Goal: Communication & Community: Answer question/provide support

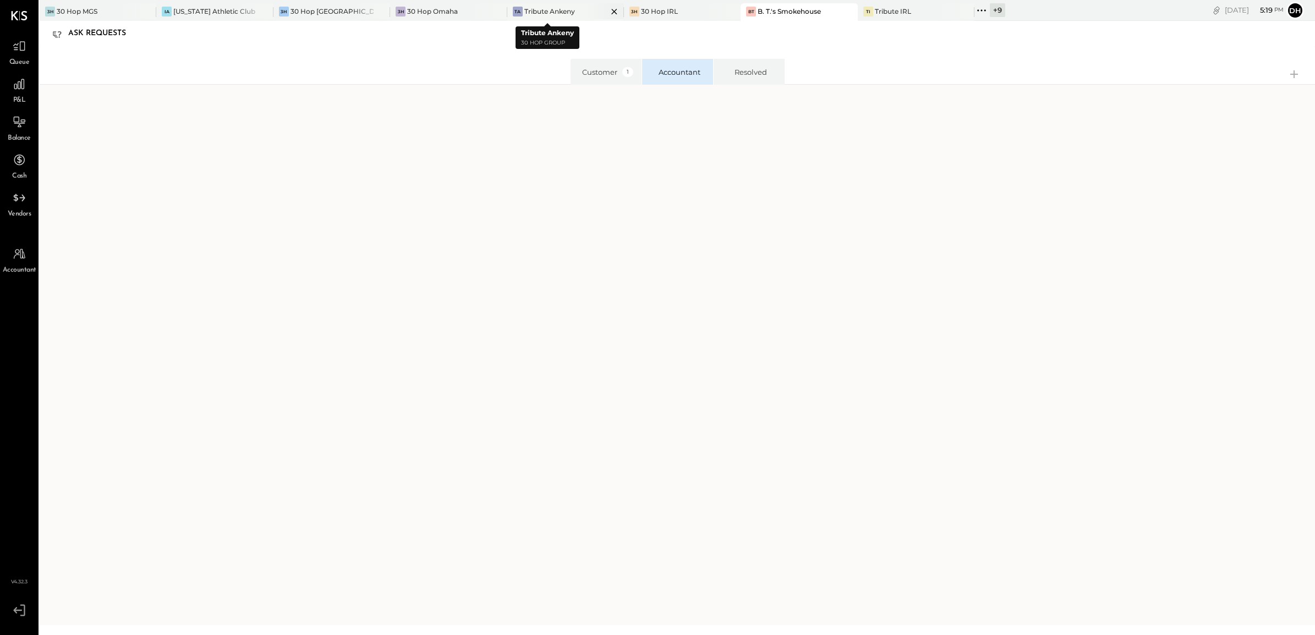
click at [529, 6] on div "TA Tribute Ankeny" at bounding box center [565, 12] width 117 height 18
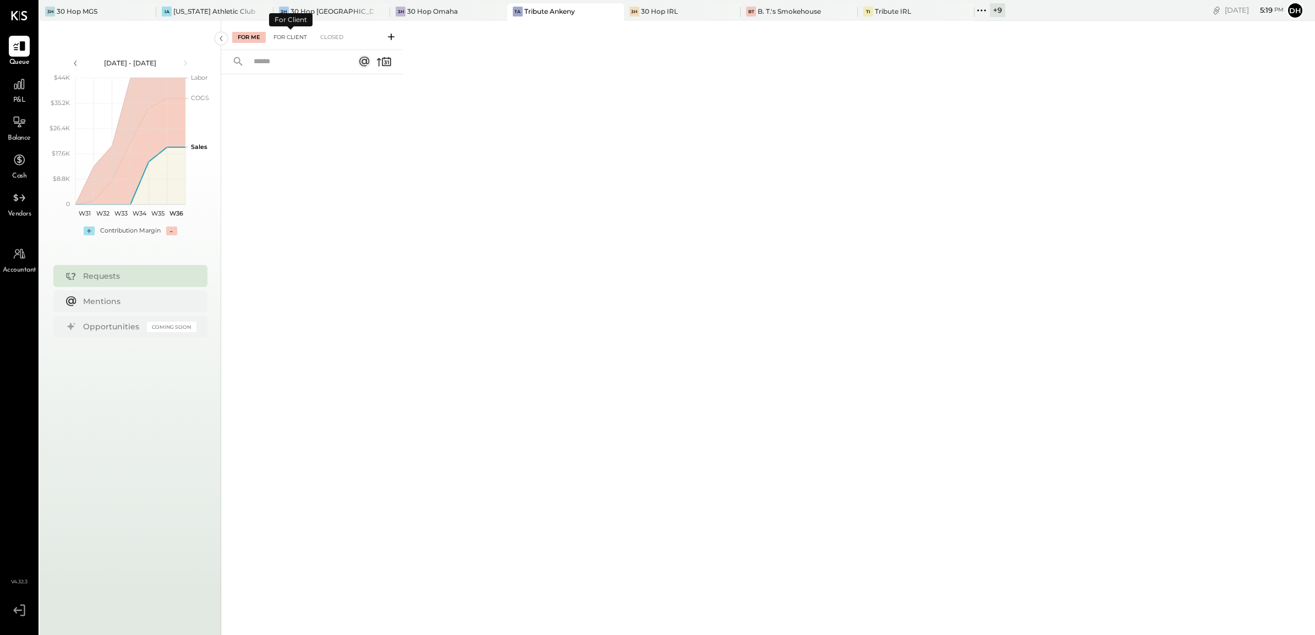
click at [294, 36] on div "For Client" at bounding box center [290, 37] width 45 height 11
click at [244, 39] on div "For Me" at bounding box center [249, 37] width 34 height 11
click at [392, 36] on icon at bounding box center [391, 36] width 11 height 11
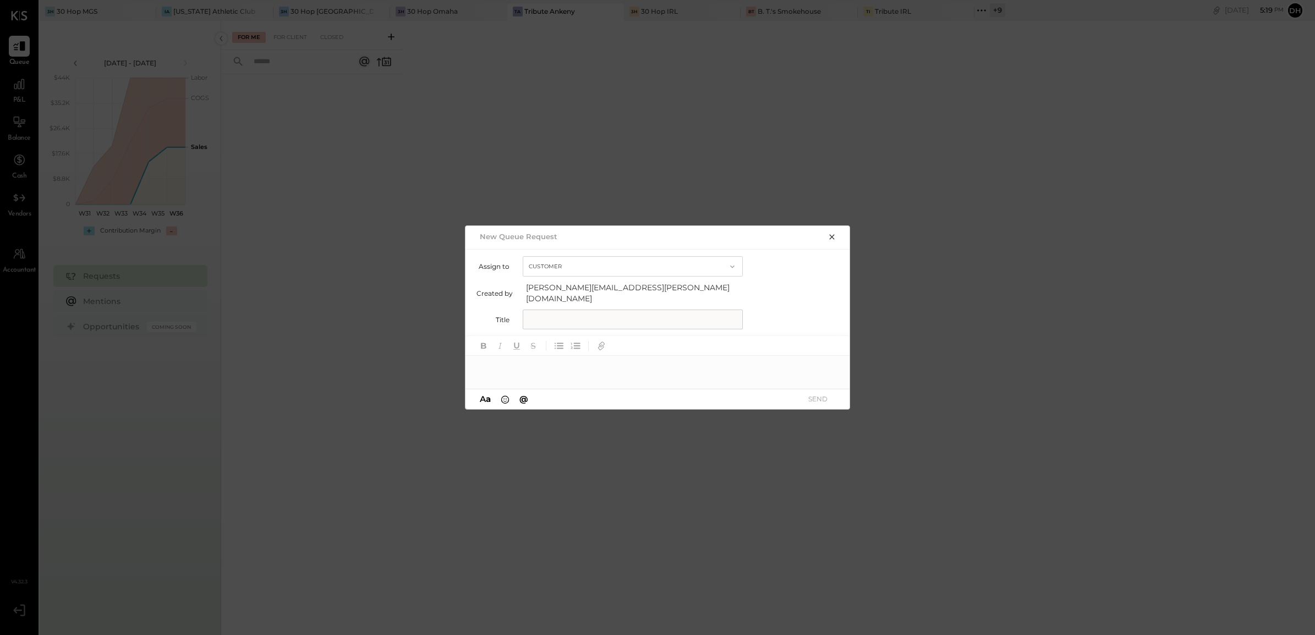
click at [553, 323] on input "text" at bounding box center [633, 320] width 220 height 20
type input "**********"
click at [546, 363] on div at bounding box center [657, 367] width 385 height 22
click at [807, 397] on button "SEND" at bounding box center [818, 399] width 44 height 15
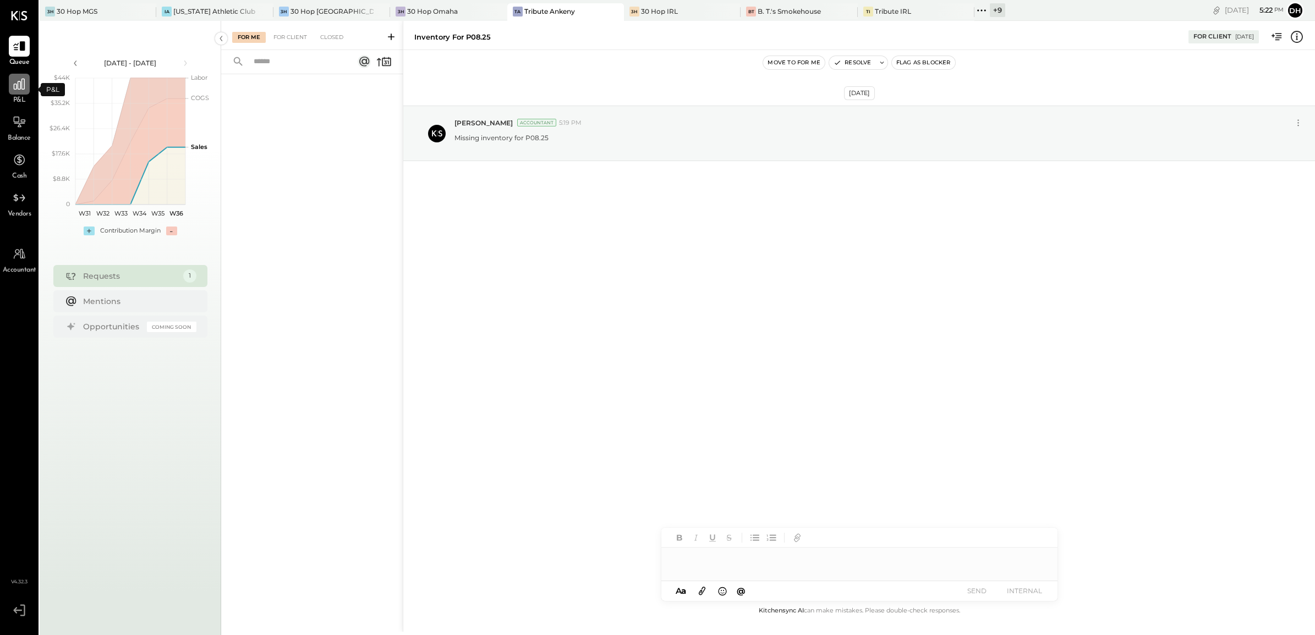
click at [20, 92] on div at bounding box center [19, 84] width 21 height 21
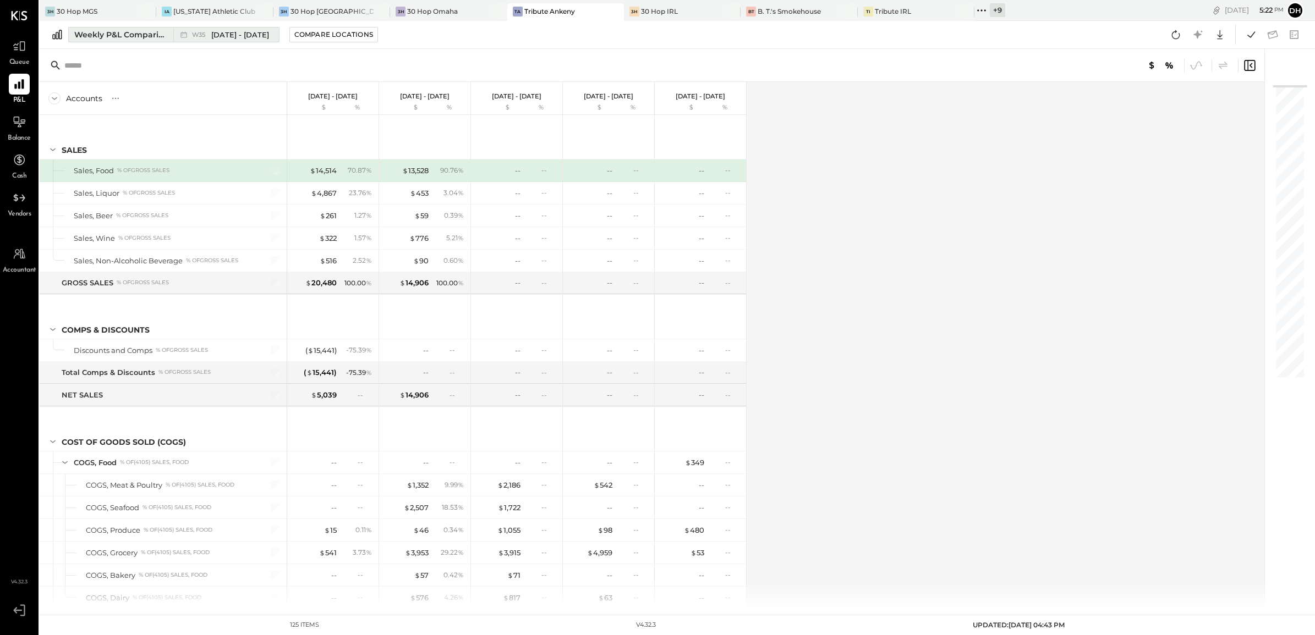
click at [112, 28] on button "Weekly P&L Comparison W35 [DATE] - [DATE]" at bounding box center [173, 34] width 211 height 15
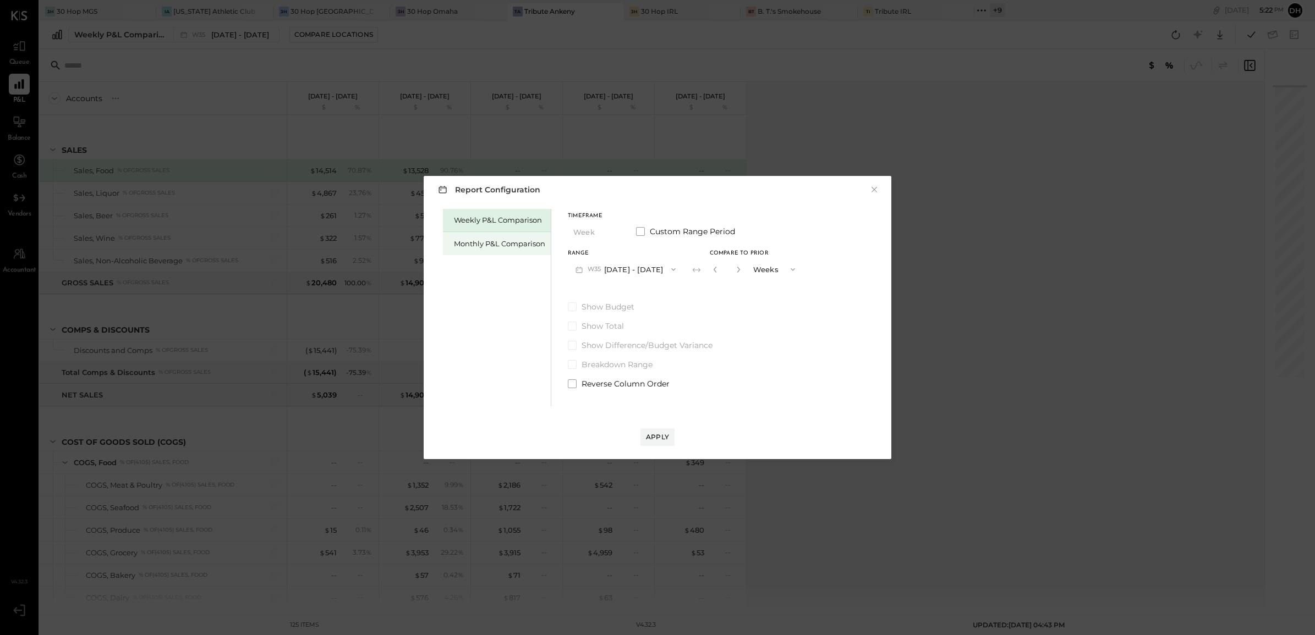
click at [476, 242] on div "Monthly P&L Comparison" at bounding box center [499, 244] width 91 height 10
click at [619, 260] on button "M09 [DATE] - [DATE]" at bounding box center [626, 269] width 116 height 20
click at [626, 289] on span "[DATE] - [DATE]" at bounding box center [621, 293] width 52 height 9
click at [711, 271] on div "Compare" at bounding box center [715, 268] width 36 height 9
click at [736, 267] on icon "button" at bounding box center [739, 269] width 7 height 7
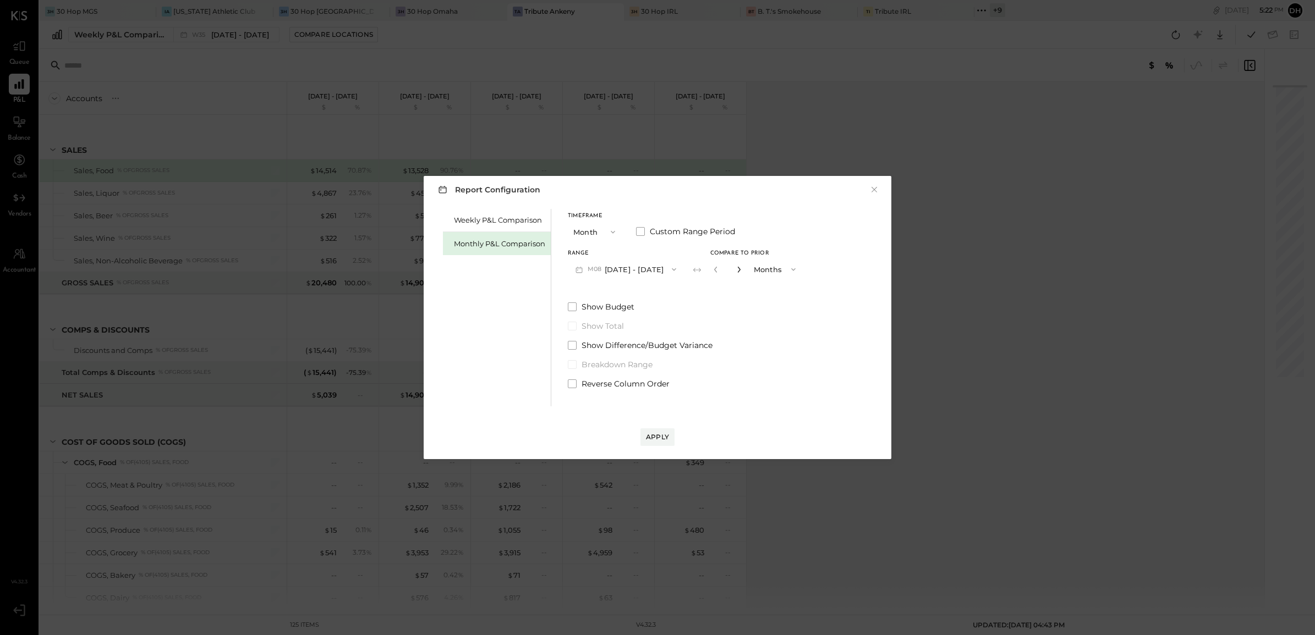
type input "*"
click at [661, 432] on button "Apply" at bounding box center [657, 438] width 34 height 18
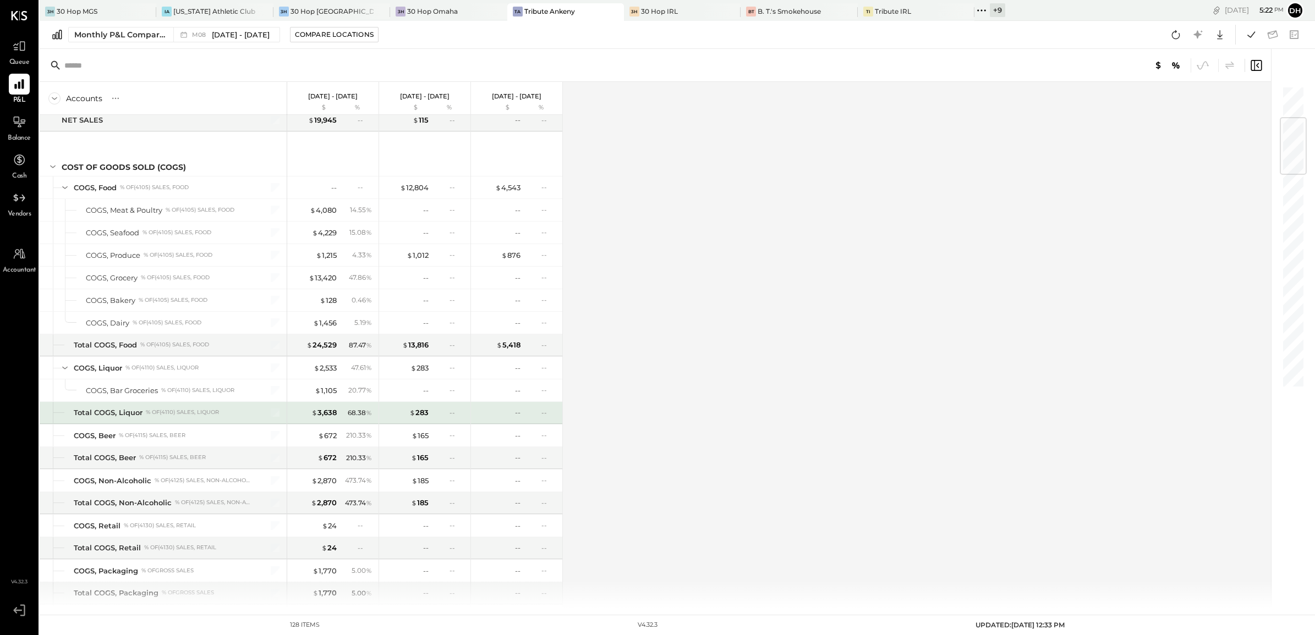
scroll to position [481, 0]
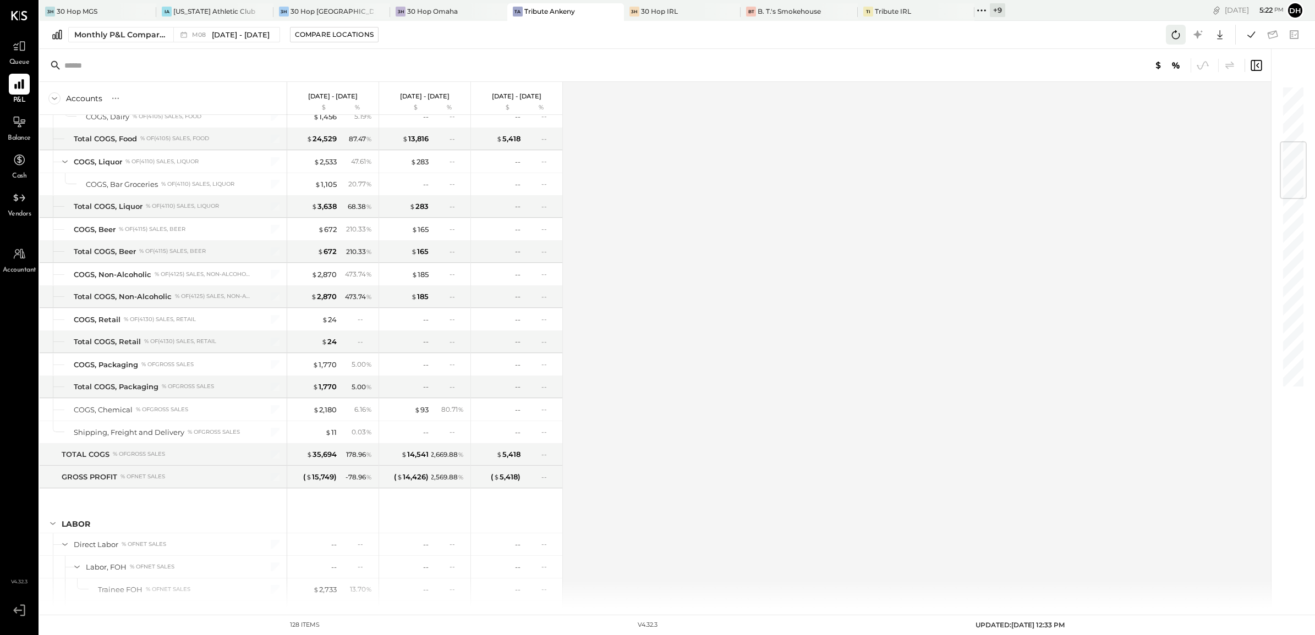
click at [1169, 33] on icon at bounding box center [1176, 35] width 14 height 14
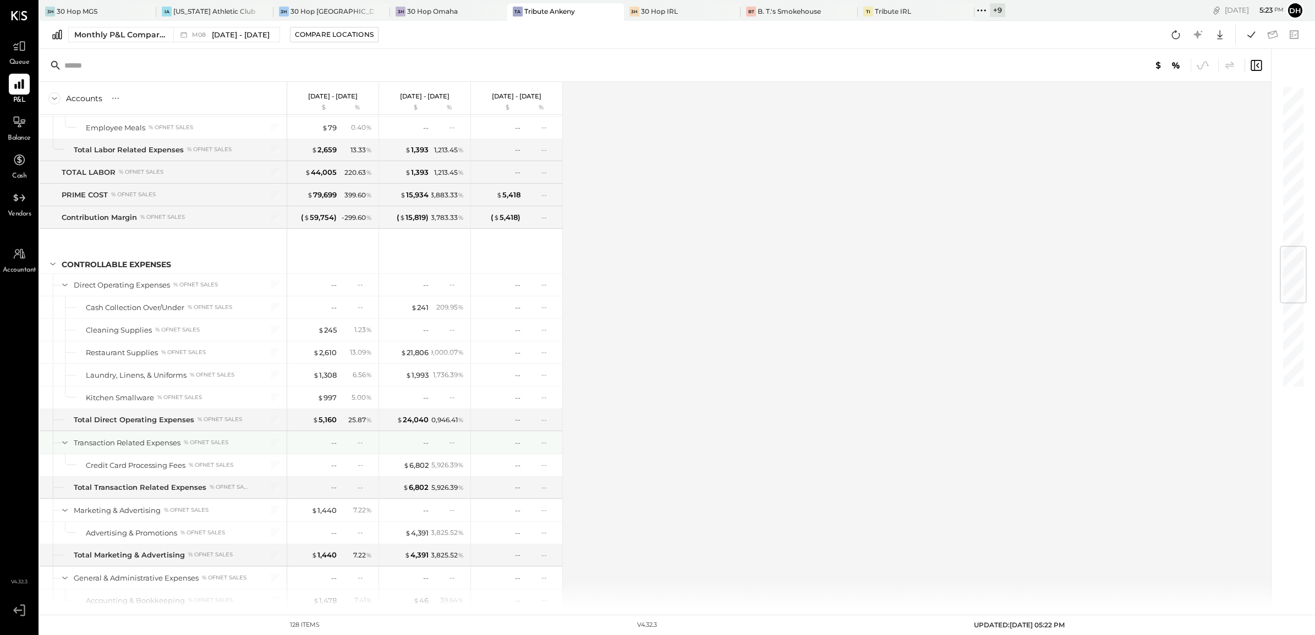
scroll to position [1375, 0]
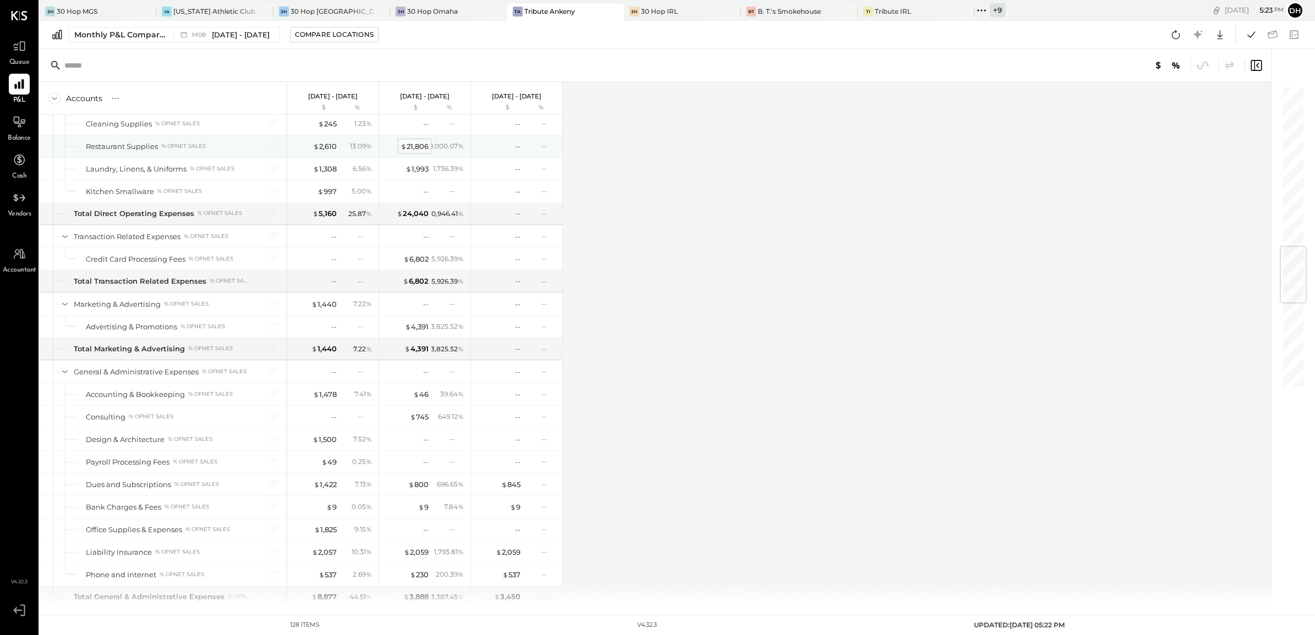
click at [418, 150] on div "$ 21,806" at bounding box center [415, 146] width 28 height 10
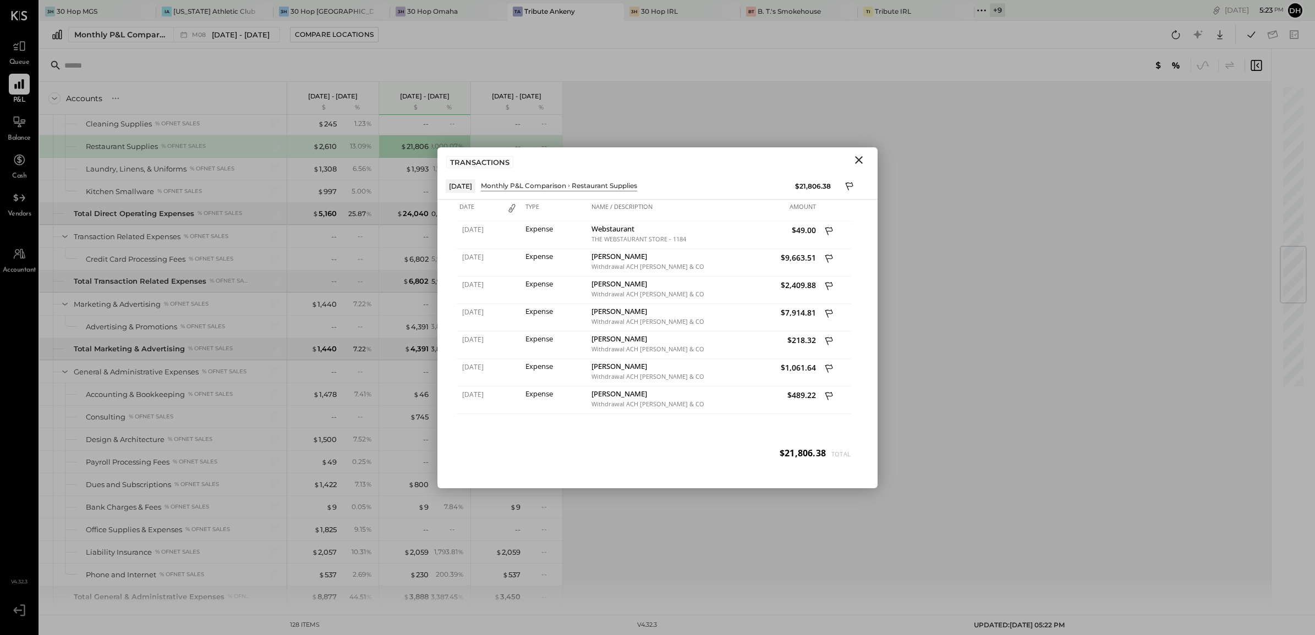
click at [856, 160] on icon "Close" at bounding box center [858, 159] width 13 height 13
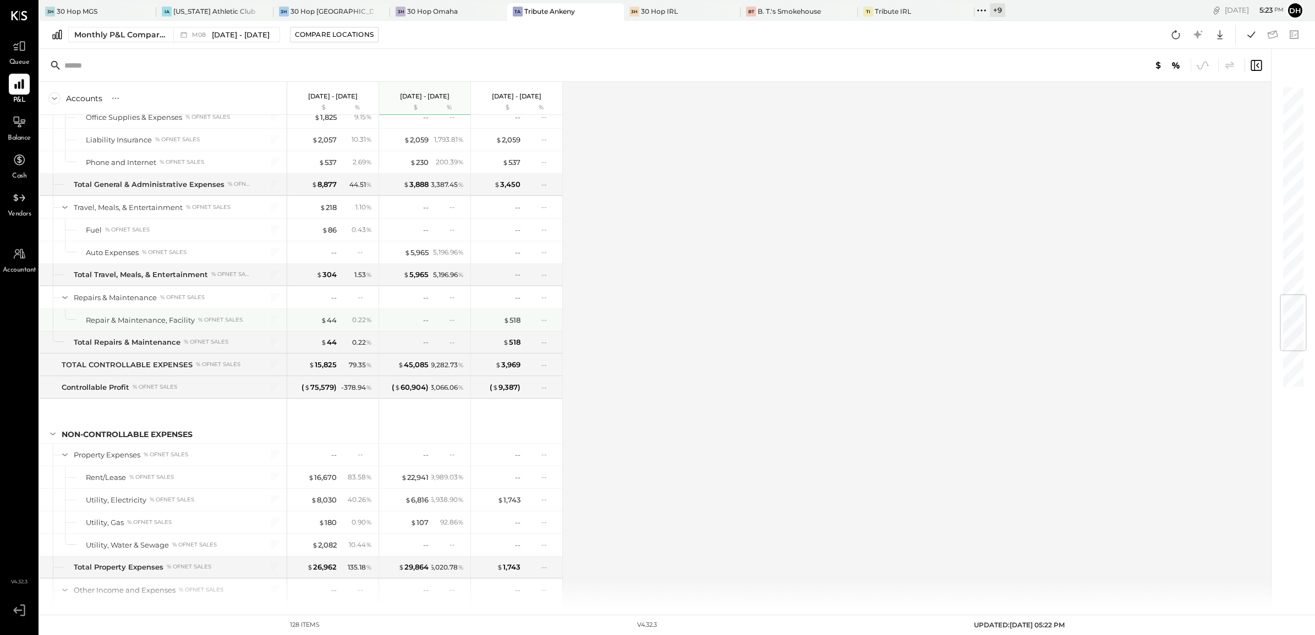
scroll to position [1994, 0]
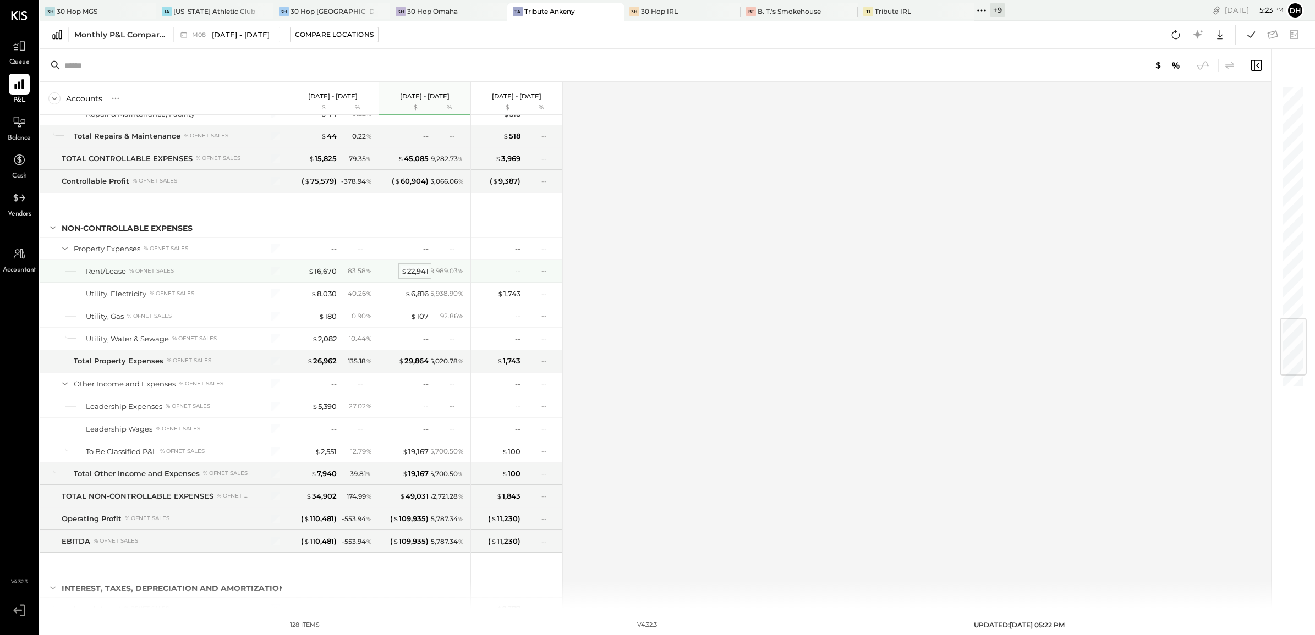
click at [426, 277] on div "$ 22,941" at bounding box center [415, 271] width 28 height 10
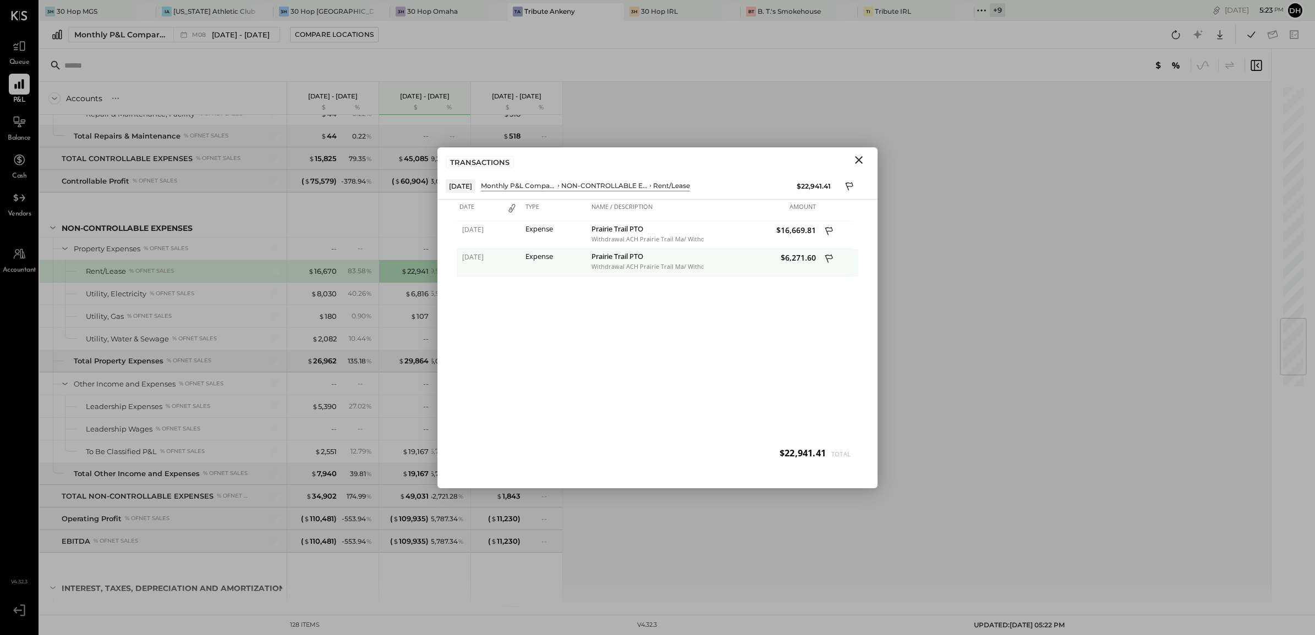
click at [672, 259] on div "Prairie Trail PTO" at bounding box center [645, 258] width 109 height 10
click at [826, 254] on icon at bounding box center [830, 260] width 10 height 14
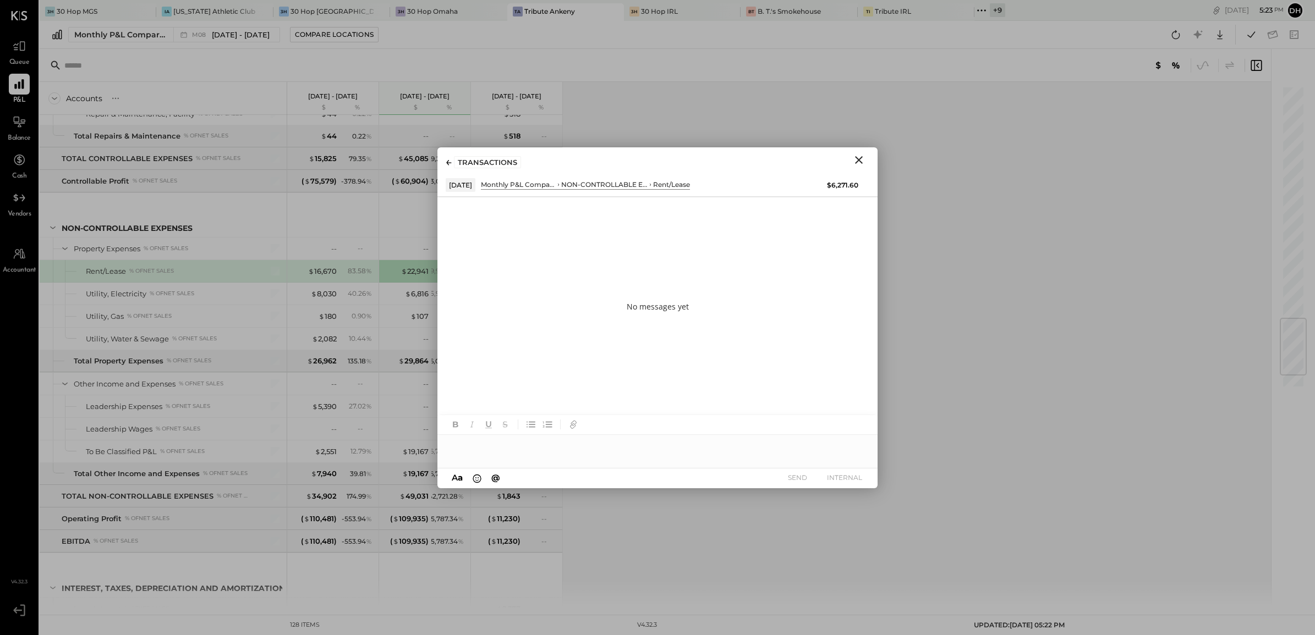
click at [527, 441] on div at bounding box center [657, 446] width 440 height 22
click at [858, 449] on icon at bounding box center [854, 447] width 13 height 13
click at [859, 454] on icon at bounding box center [854, 454] width 13 height 13
drag, startPoint x: 705, startPoint y: 445, endPoint x: 656, endPoint y: 441, distance: 48.6
click at [656, 441] on div "**********" at bounding box center [657, 446] width 440 height 22
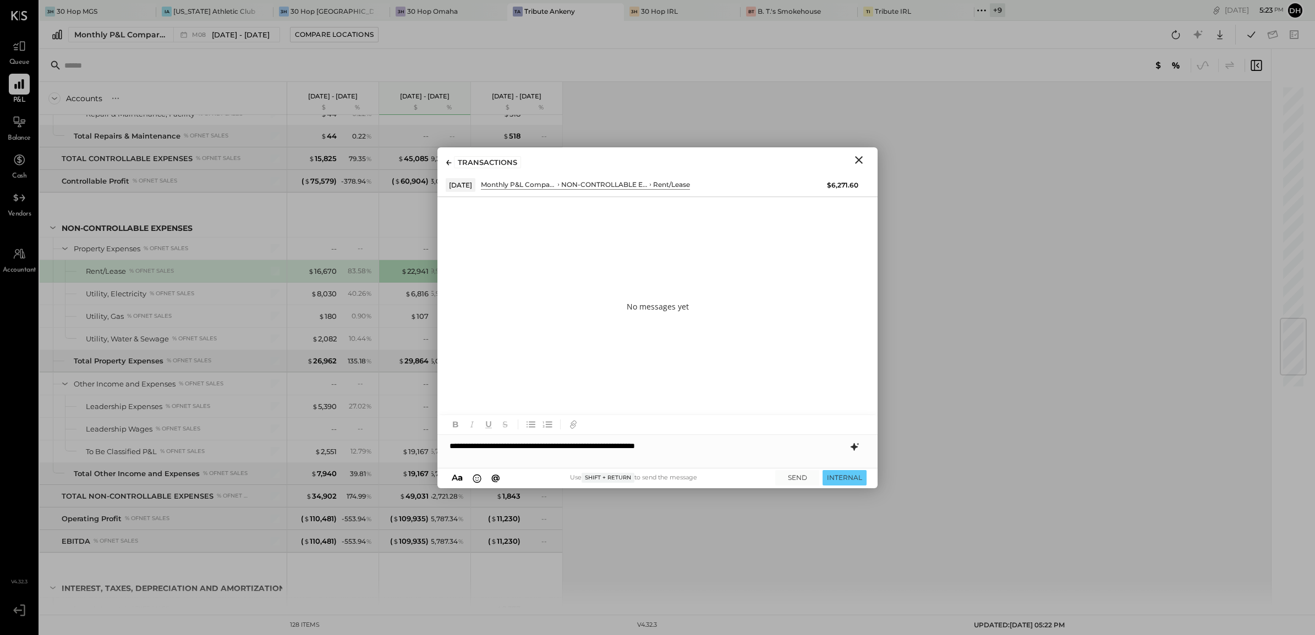
click at [794, 469] on div "A a @ Use Shift + Return to send the message SEND INTERNAL" at bounding box center [657, 479] width 440 height 20
click at [798, 477] on button "SEND" at bounding box center [797, 477] width 44 height 15
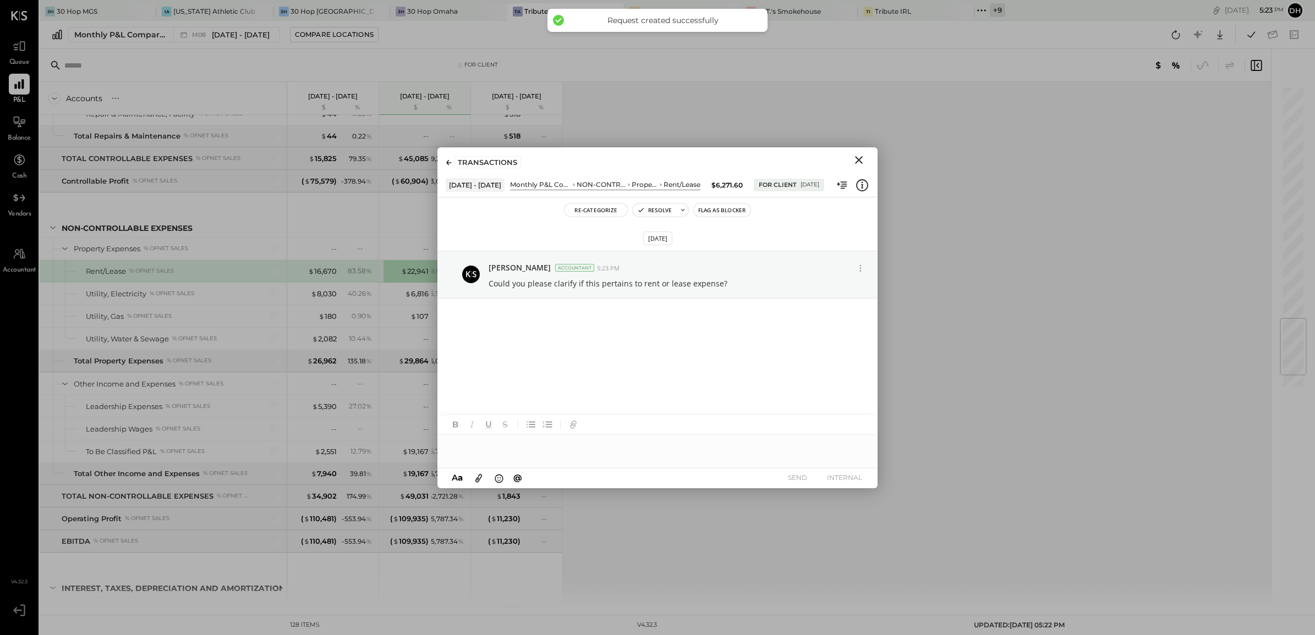
click at [856, 161] on icon "Close" at bounding box center [858, 159] width 13 height 13
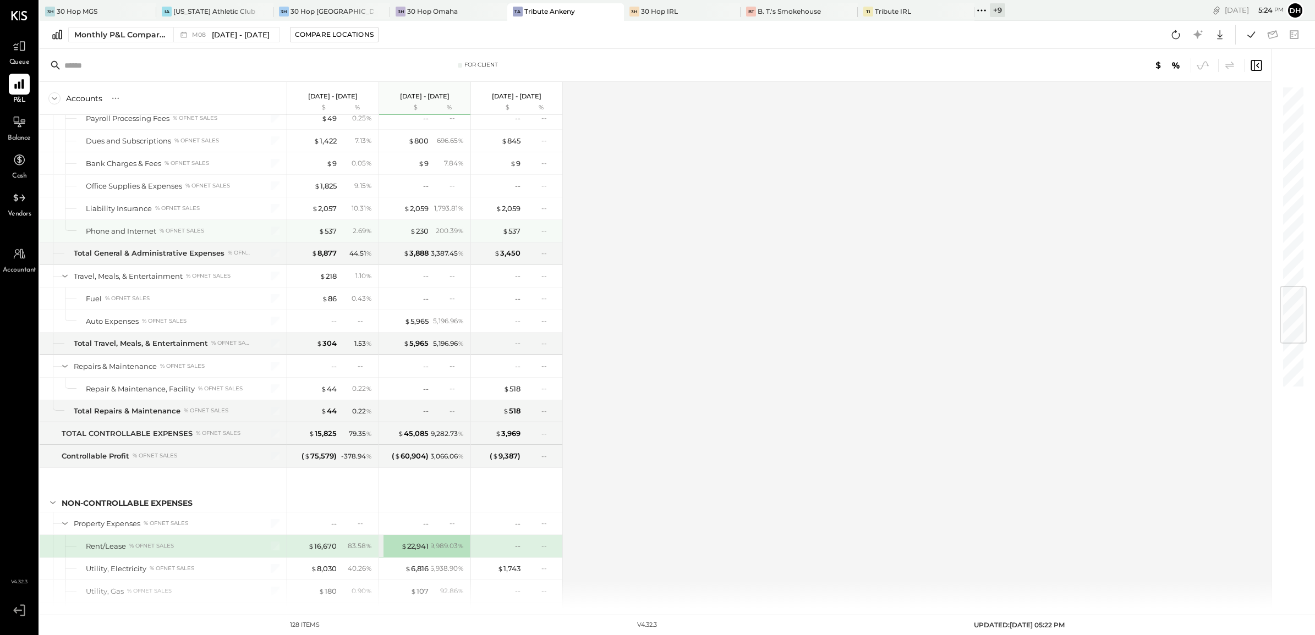
scroll to position [1375, 0]
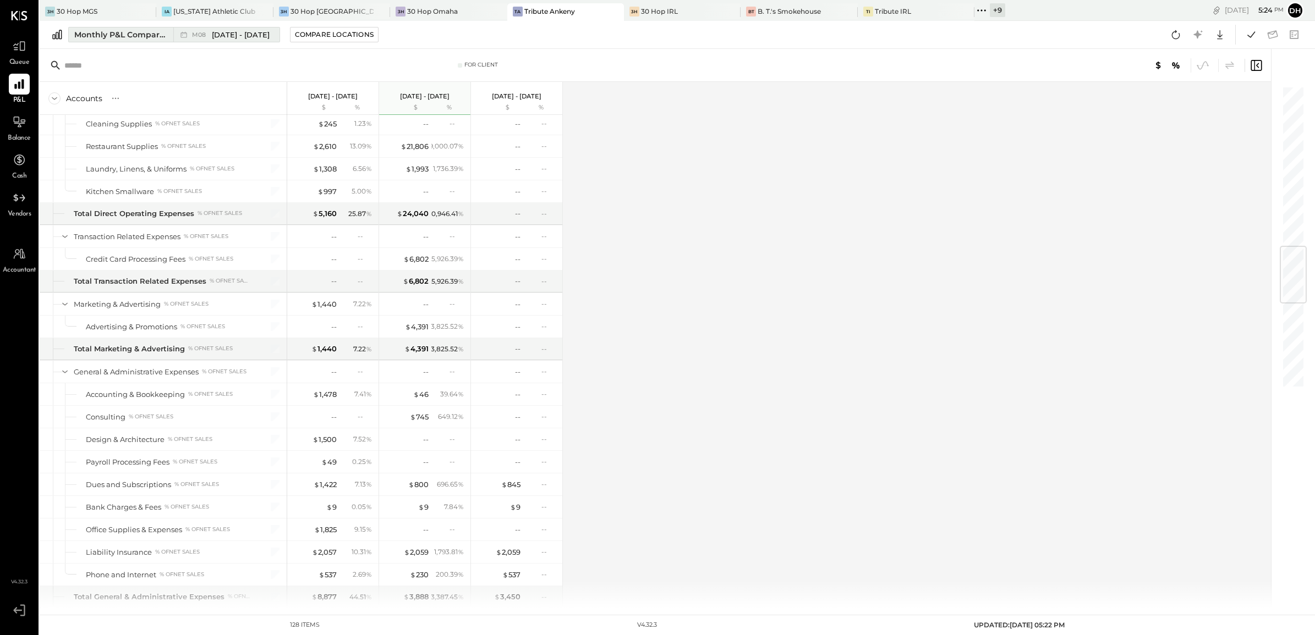
click at [106, 33] on div "Monthly P&L Comparison" at bounding box center [120, 34] width 92 height 11
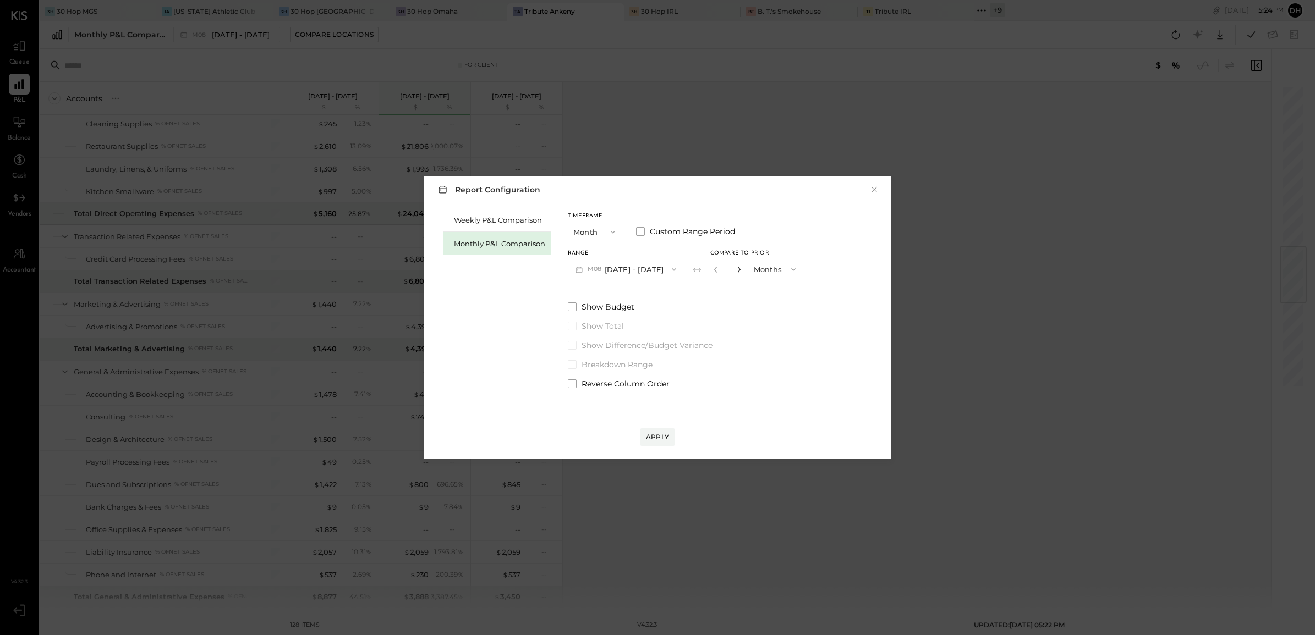
click at [737, 268] on icon "button" at bounding box center [738, 270] width 3 height 6
type input "*"
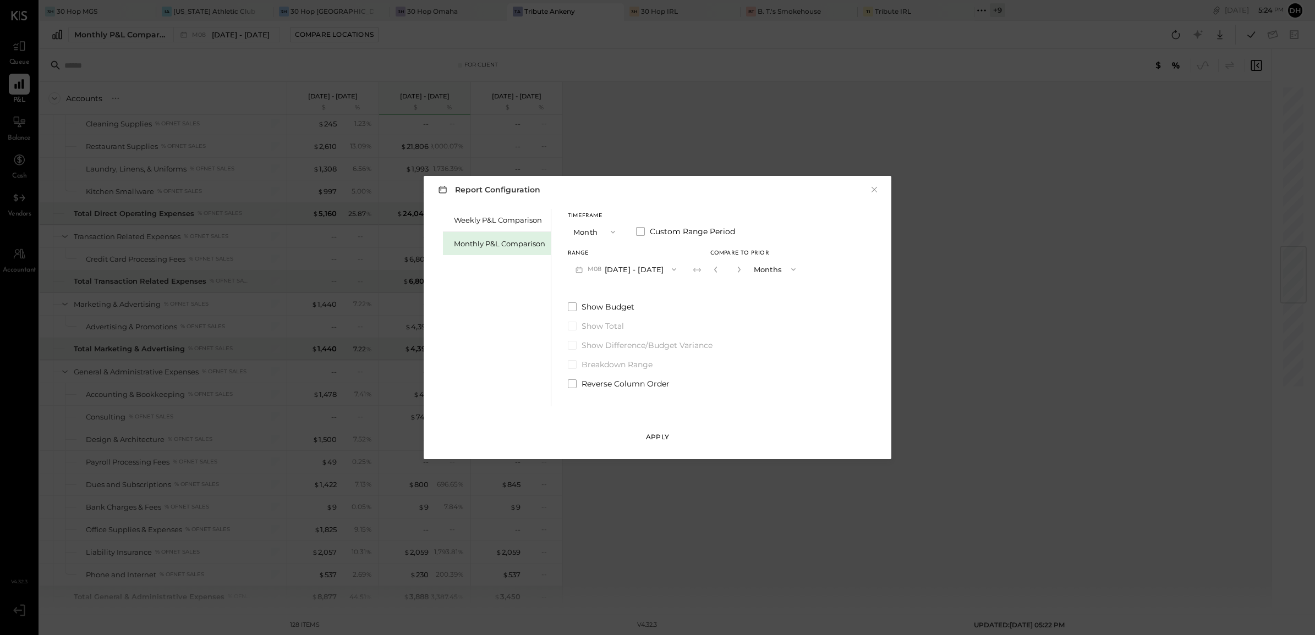
click at [666, 438] on div "Apply" at bounding box center [657, 436] width 23 height 9
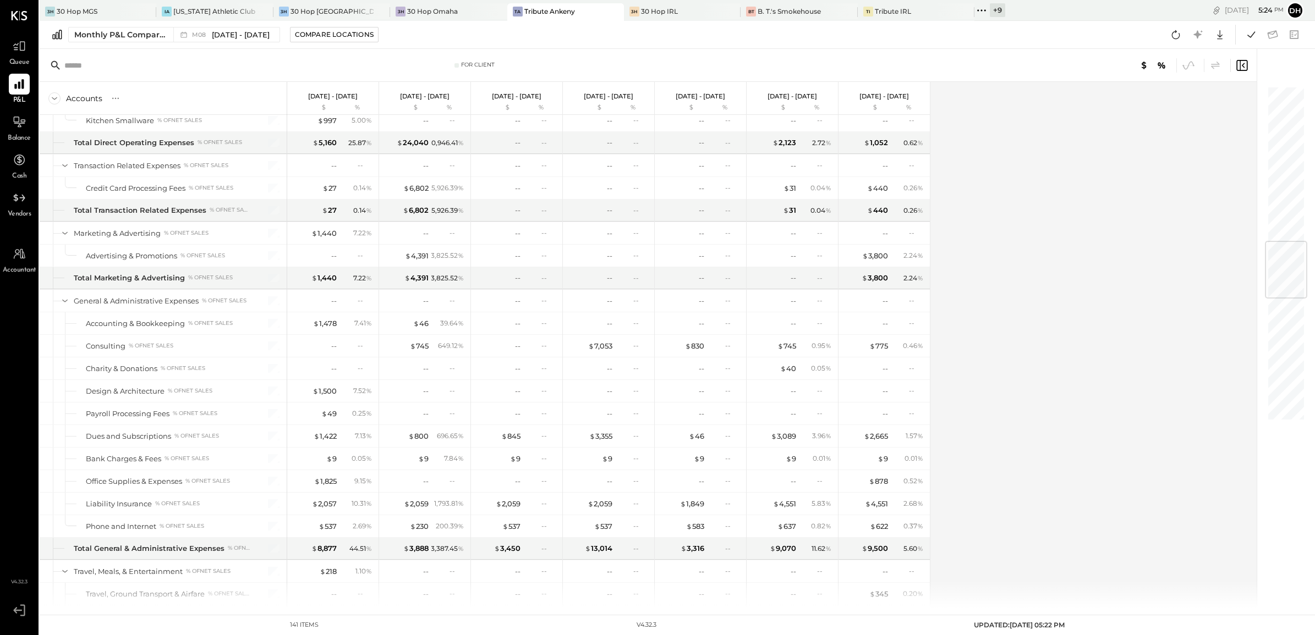
scroll to position [1329, 0]
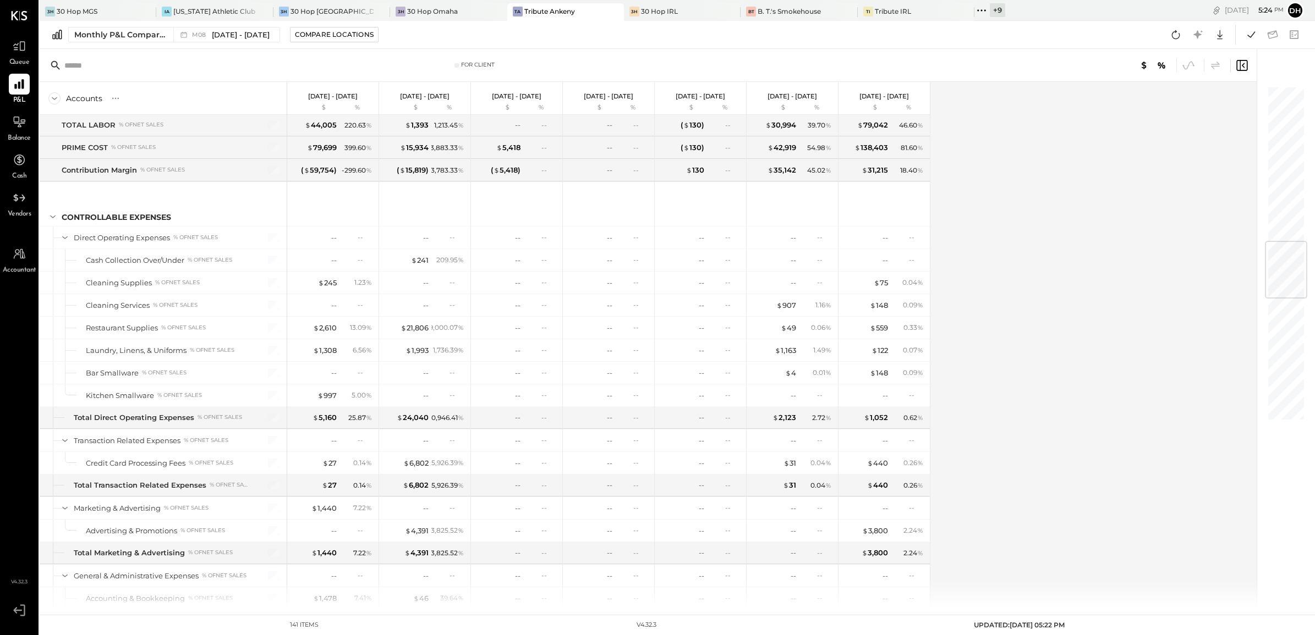
drag, startPoint x: 15, startPoint y: 130, endPoint x: 32, endPoint y: 130, distance: 17.1
click at [15, 130] on div at bounding box center [19, 122] width 21 height 21
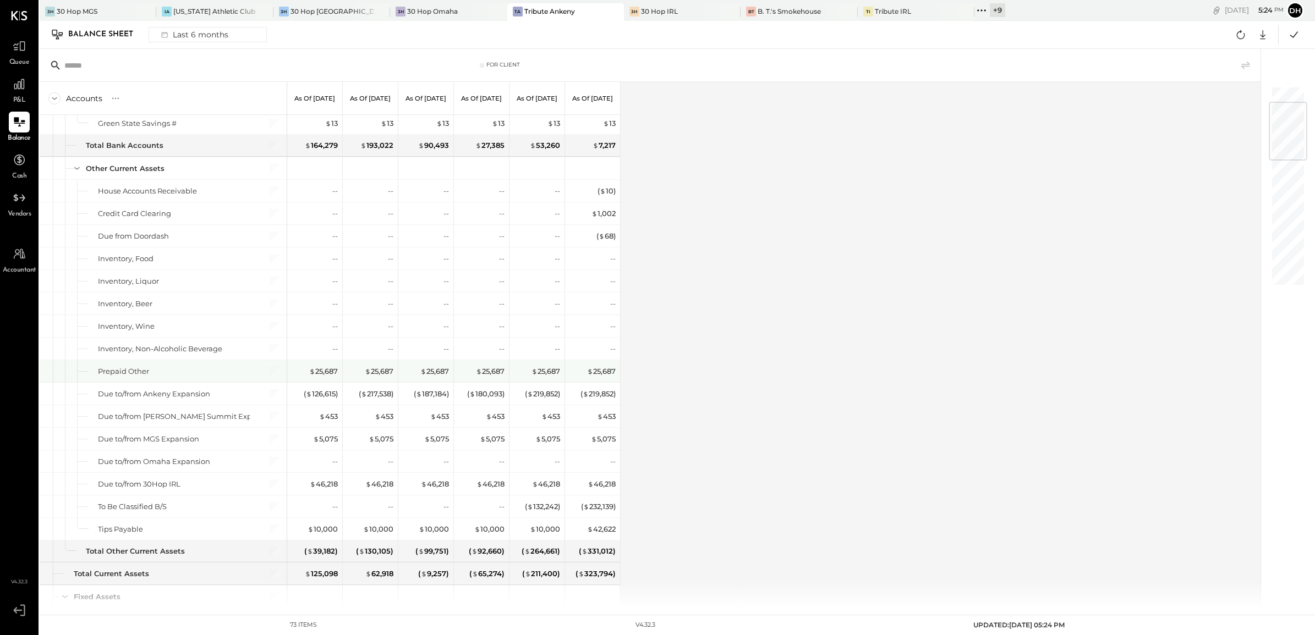
scroll to position [206, 0]
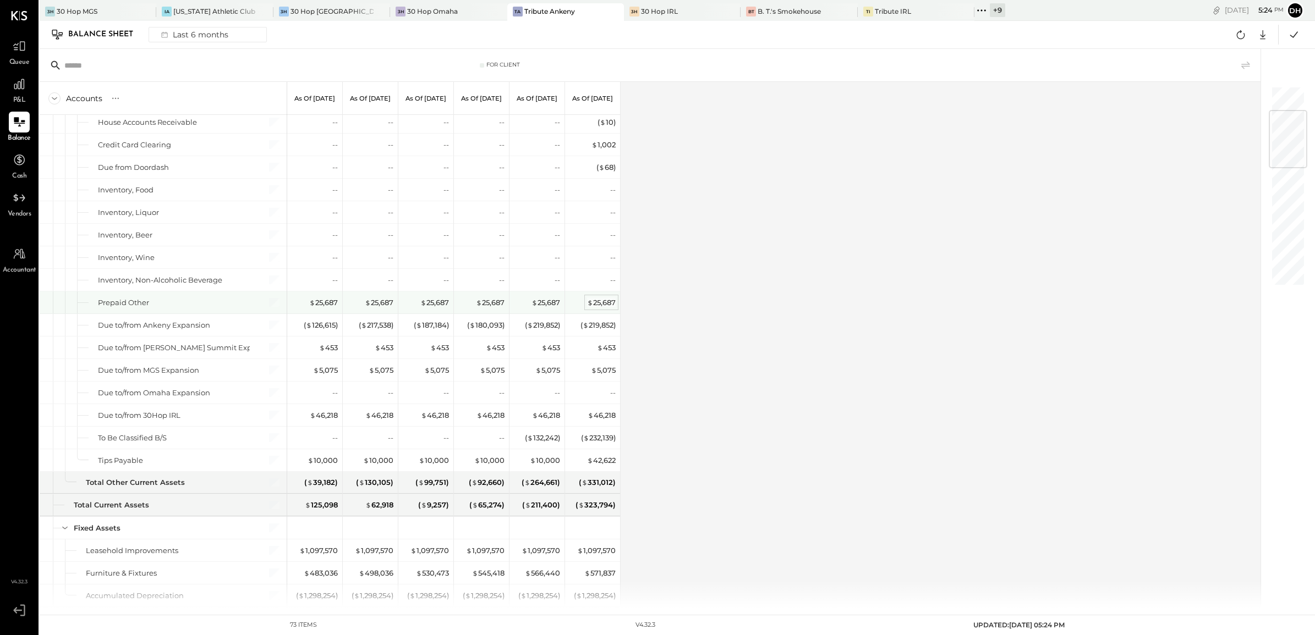
click at [591, 304] on span "$" at bounding box center [590, 302] width 6 height 9
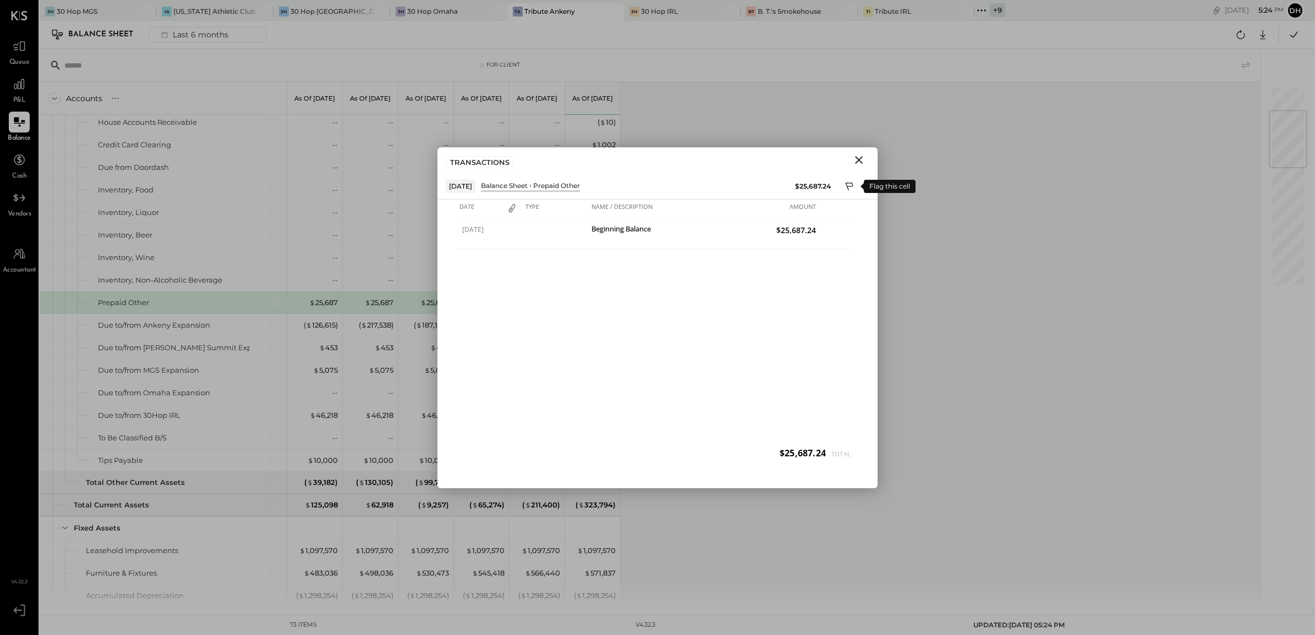
click at [846, 185] on icon at bounding box center [850, 187] width 10 height 13
click at [516, 443] on div at bounding box center [657, 446] width 440 height 22
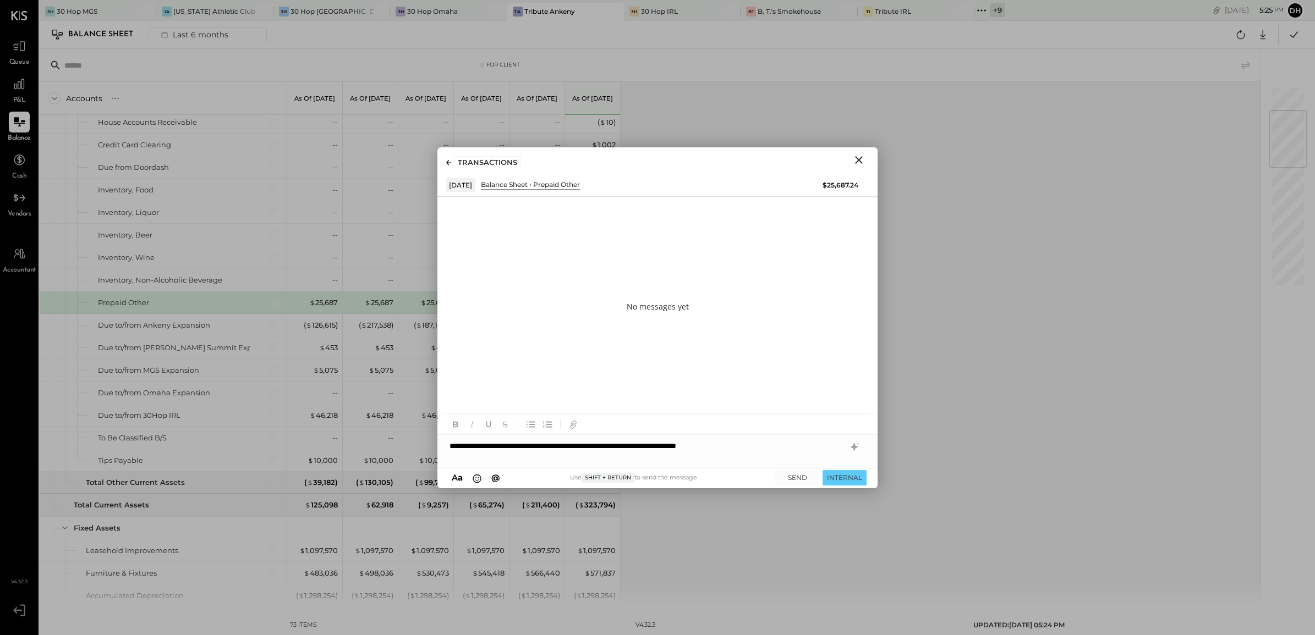
click at [765, 446] on div "**********" at bounding box center [657, 446] width 440 height 22
click at [523, 444] on div "**********" at bounding box center [657, 451] width 440 height 33
click at [539, 446] on div "**********" at bounding box center [657, 451] width 440 height 33
click at [856, 449] on icon at bounding box center [854, 447] width 13 height 13
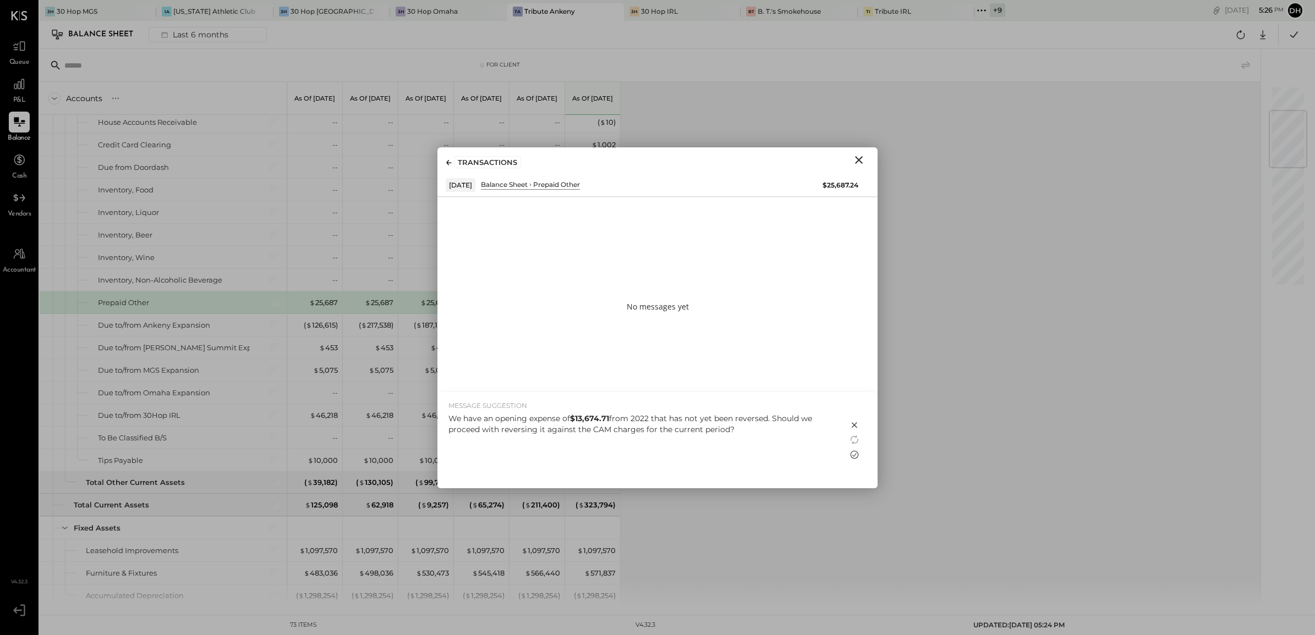
click at [854, 455] on icon at bounding box center [854, 454] width 13 height 13
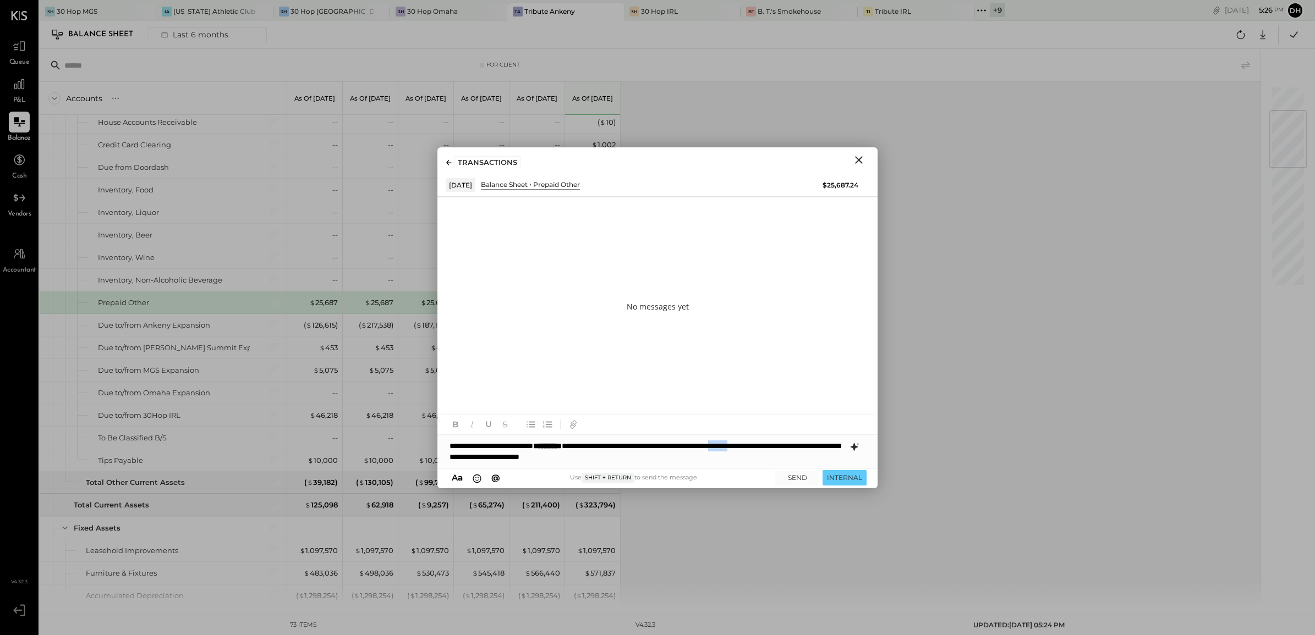
drag, startPoint x: 479, startPoint y: 457, endPoint x: 442, endPoint y: 459, distance: 37.0
click at [442, 459] on div "**********" at bounding box center [657, 451] width 440 height 33
drag, startPoint x: 499, startPoint y: 456, endPoint x: 441, endPoint y: 458, distance: 58.4
click at [441, 458] on div "**********" at bounding box center [657, 451] width 440 height 33
click at [449, 443] on div "**********" at bounding box center [657, 451] width 440 height 33
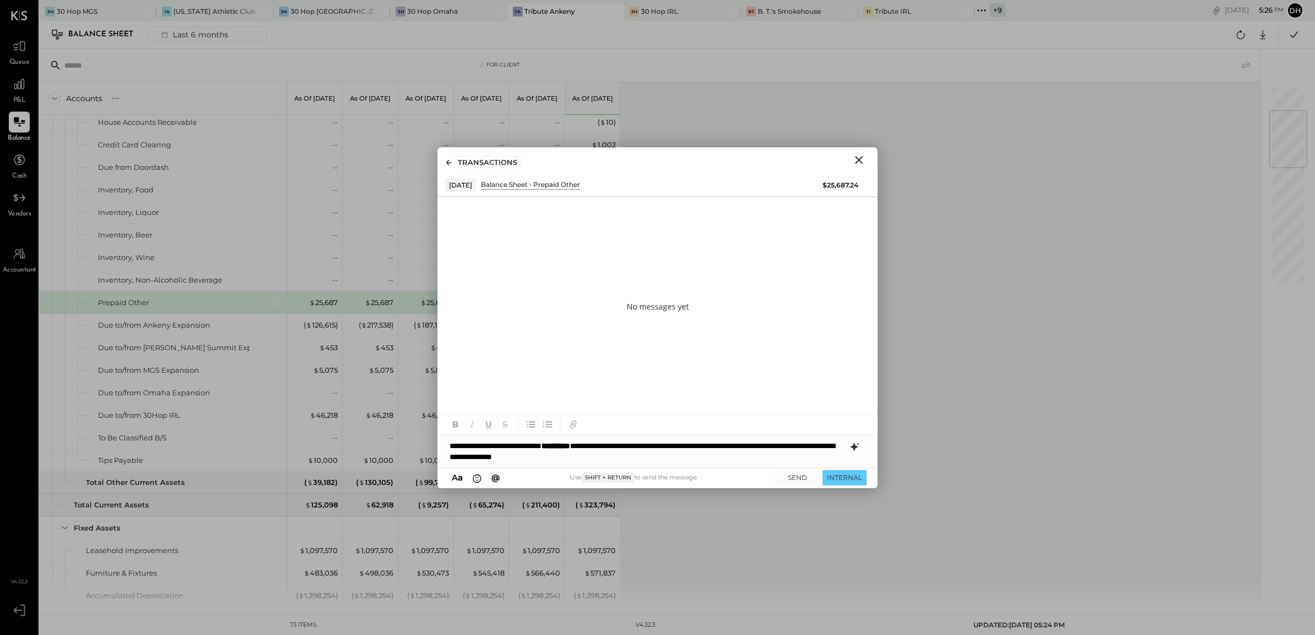
click at [678, 461] on div "**********" at bounding box center [657, 451] width 440 height 33
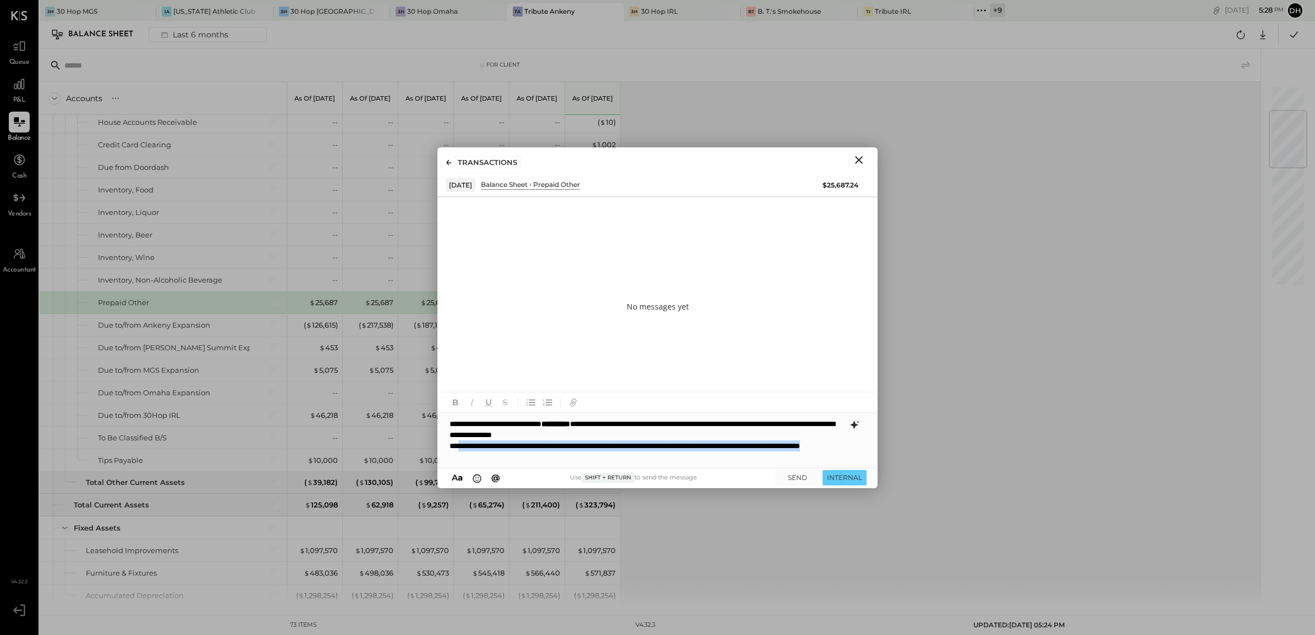
click at [459, 441] on div "**********" at bounding box center [646, 452] width 395 height 22
click at [857, 424] on icon at bounding box center [854, 425] width 7 height 8
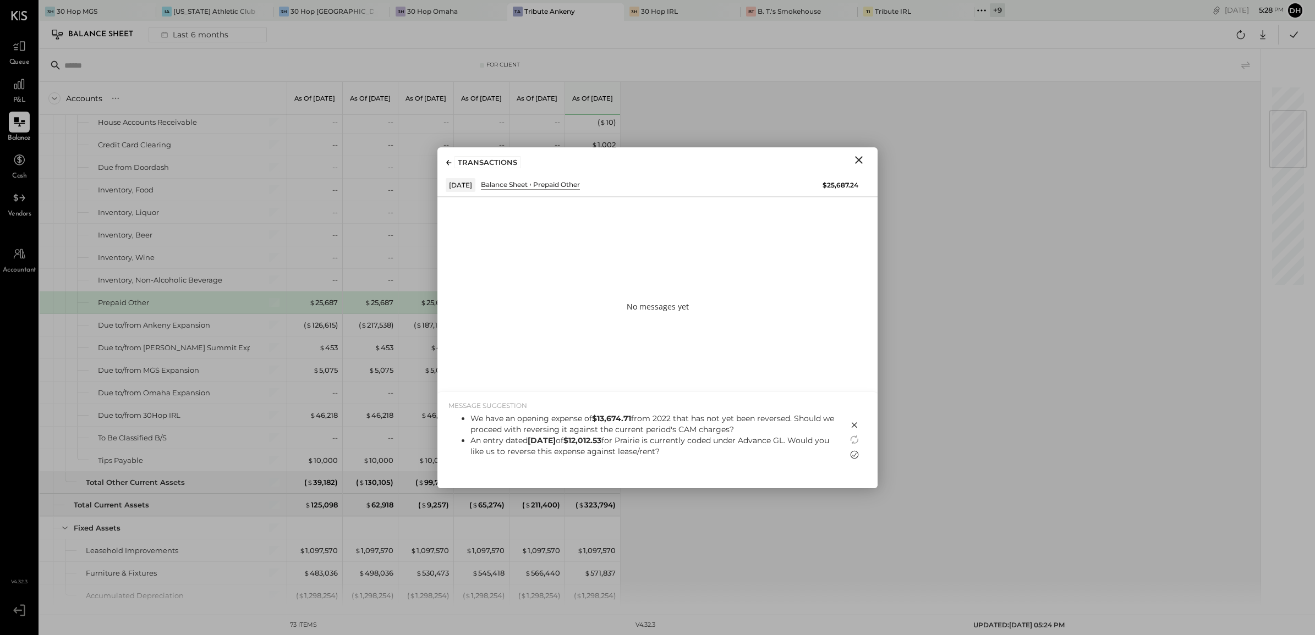
click at [852, 454] on icon at bounding box center [854, 454] width 13 height 13
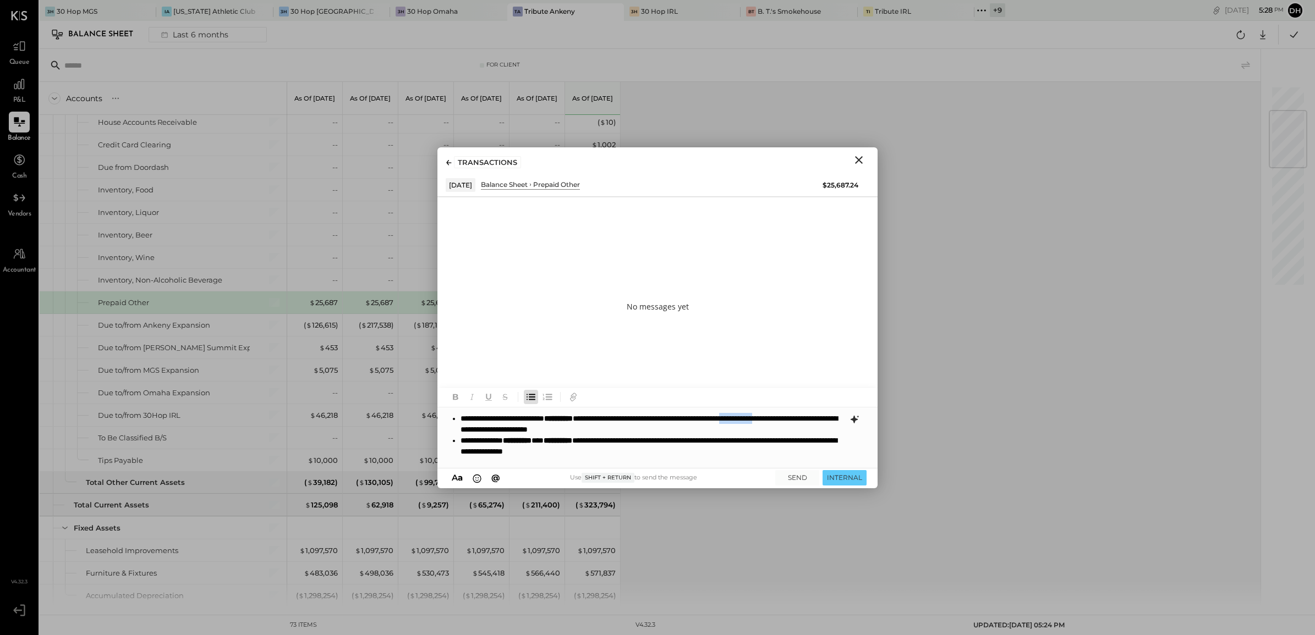
drag, startPoint x: 512, startPoint y: 430, endPoint x: 457, endPoint y: 425, distance: 54.7
click at [457, 425] on ul "**********" at bounding box center [646, 435] width 395 height 44
drag, startPoint x: 482, startPoint y: 428, endPoint x: 495, endPoint y: 429, distance: 13.2
click at [495, 429] on li "**********" at bounding box center [652, 424] width 384 height 22
click at [809, 475] on button "SEND" at bounding box center [797, 477] width 44 height 15
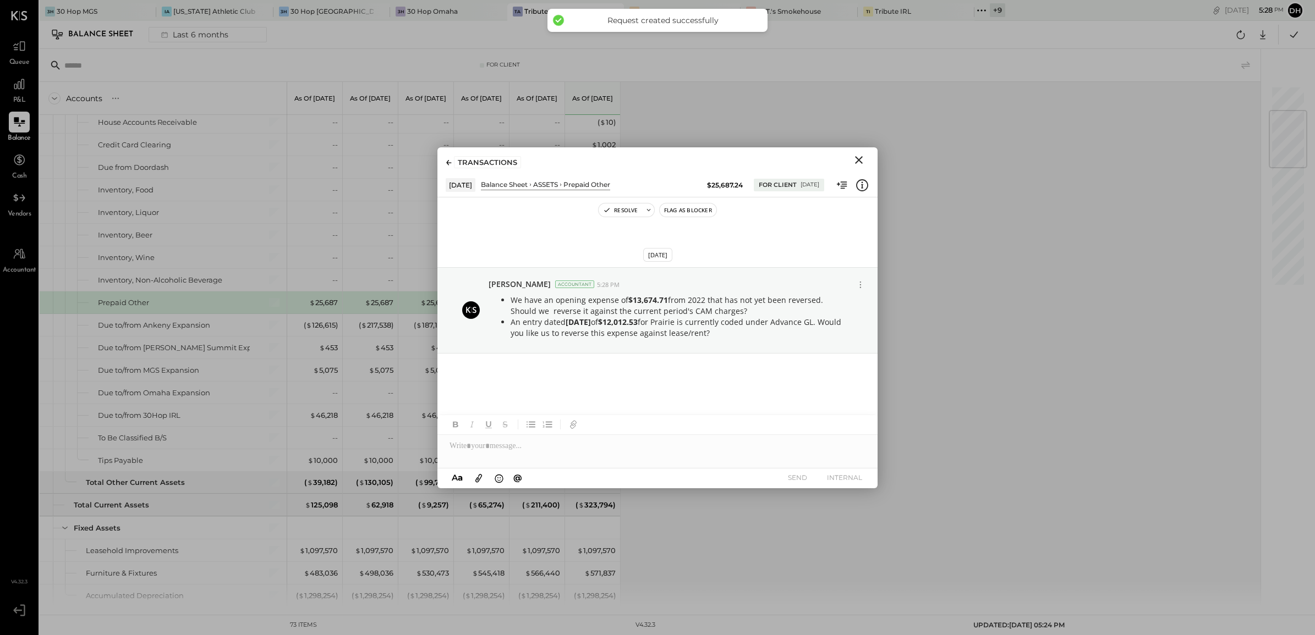
click at [861, 161] on icon "Close" at bounding box center [858, 159] width 13 height 13
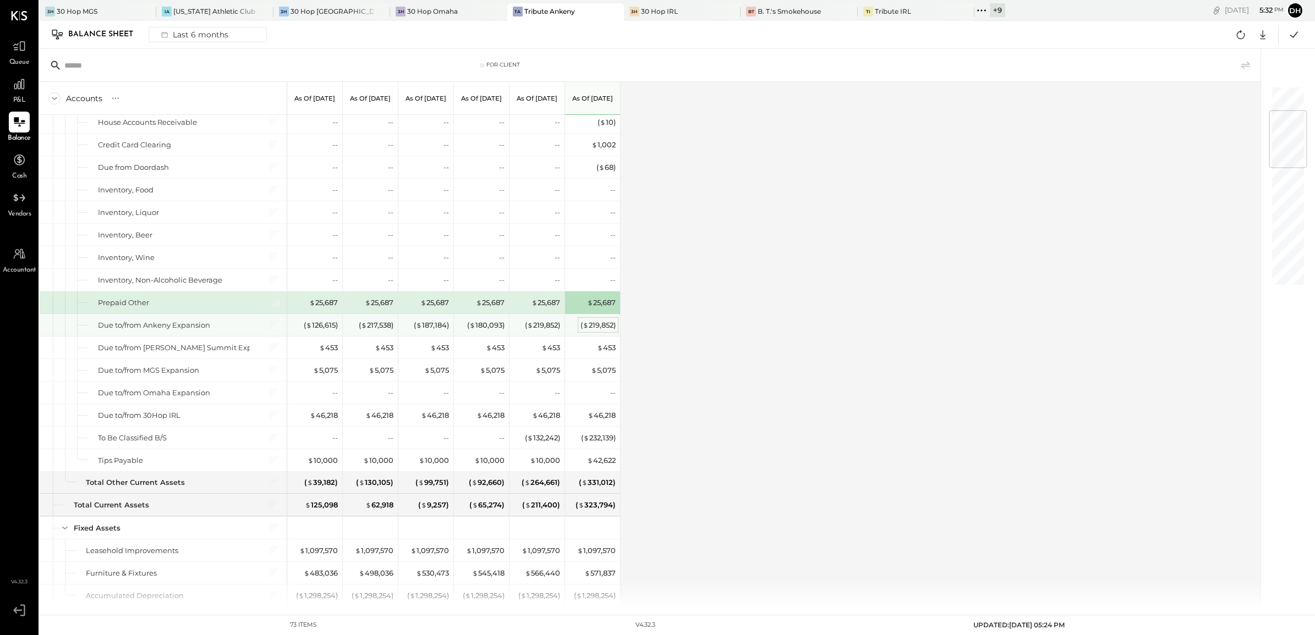
click at [602, 326] on div "( $ 219,852 )" at bounding box center [597, 325] width 35 height 10
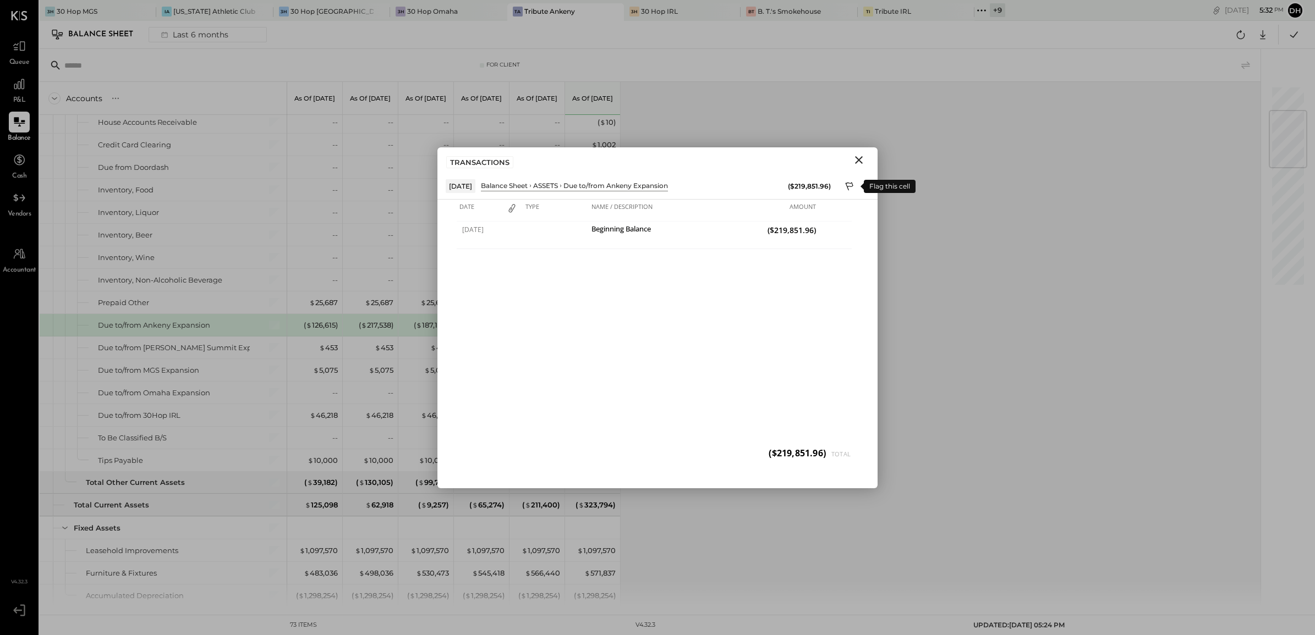
click at [846, 186] on icon at bounding box center [850, 187] width 10 height 13
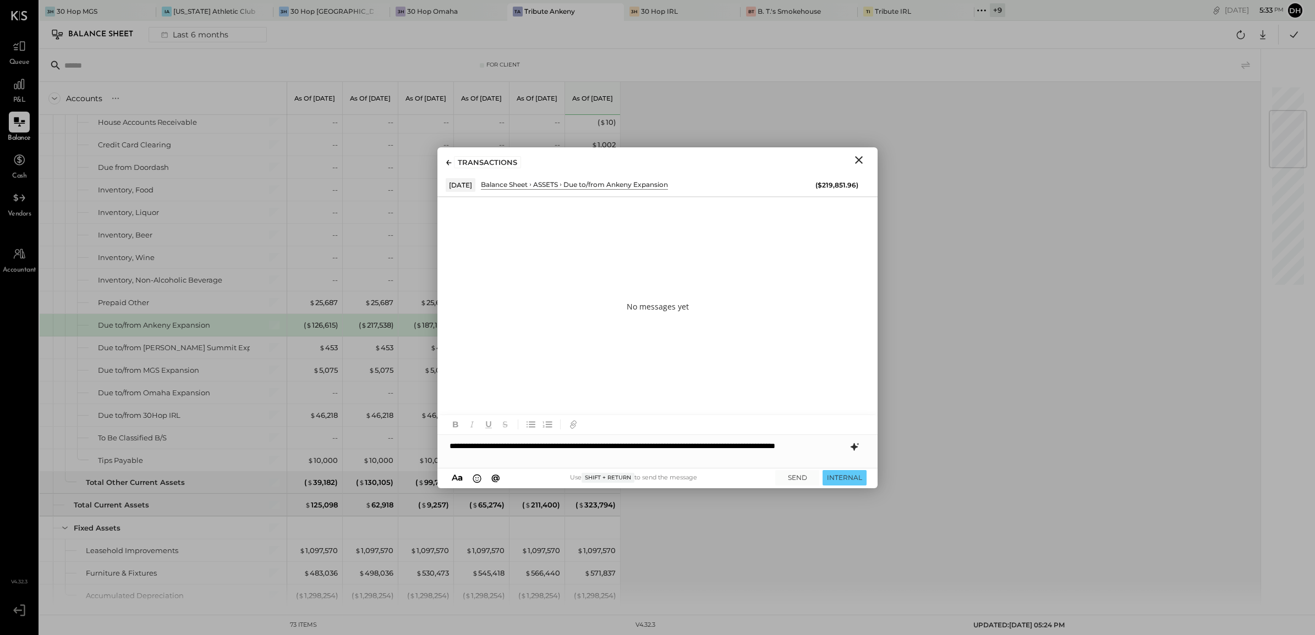
click at [854, 446] on icon at bounding box center [854, 447] width 7 height 8
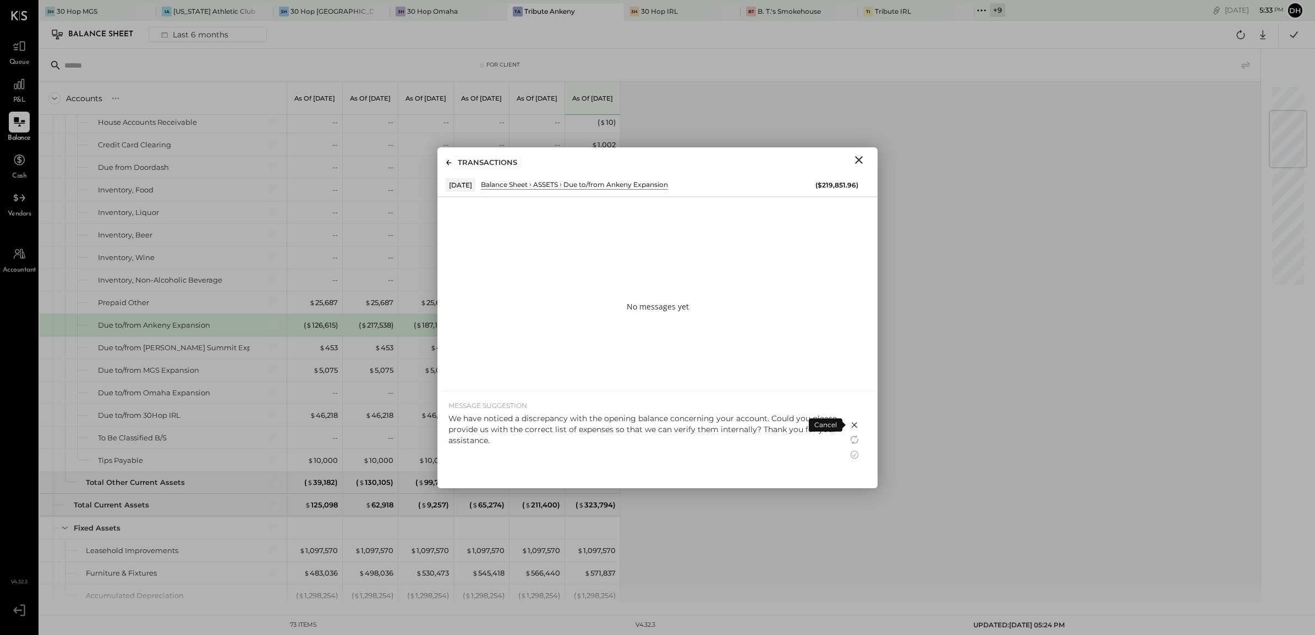
click at [664, 454] on div "We have noticed a discrepancy with the opening balance concerning your account.…" at bounding box center [642, 448] width 388 height 70
click at [854, 428] on icon at bounding box center [854, 425] width 13 height 13
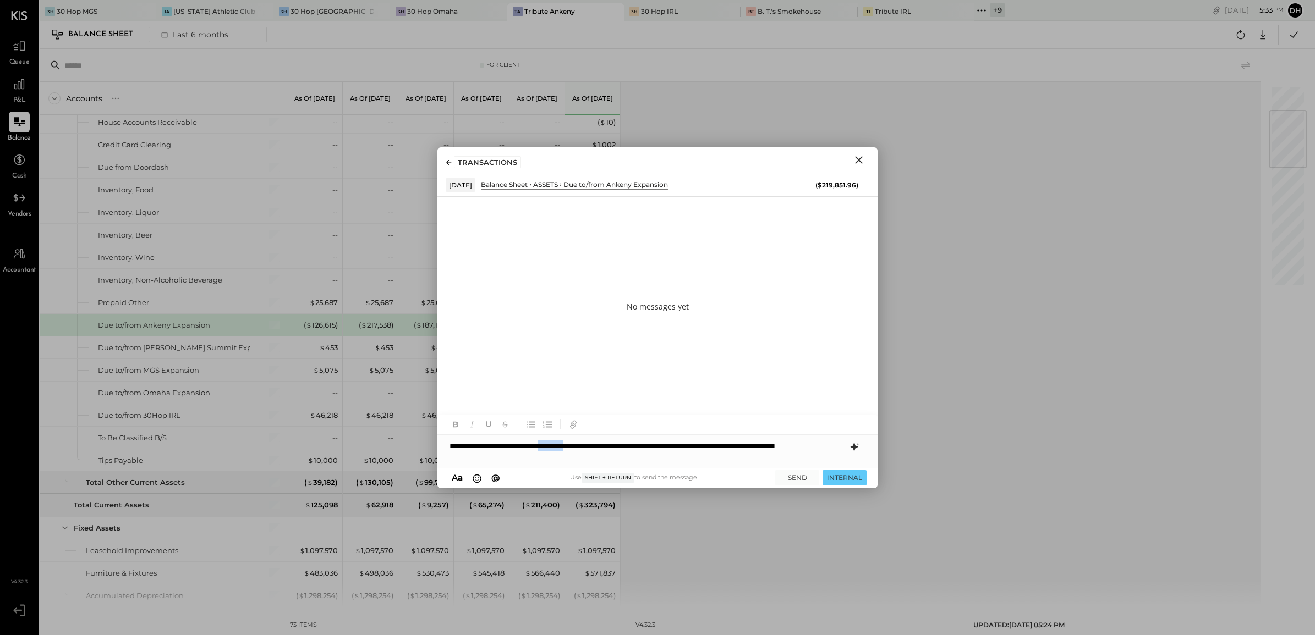
drag, startPoint x: 622, startPoint y: 444, endPoint x: 589, endPoint y: 445, distance: 33.0
click at [589, 445] on div "**********" at bounding box center [657, 451] width 440 height 33
drag, startPoint x: 821, startPoint y: 447, endPoint x: 785, endPoint y: 443, distance: 35.9
click at [785, 443] on div "**********" at bounding box center [657, 451] width 440 height 33
click at [801, 447] on div "**********" at bounding box center [657, 451] width 440 height 33
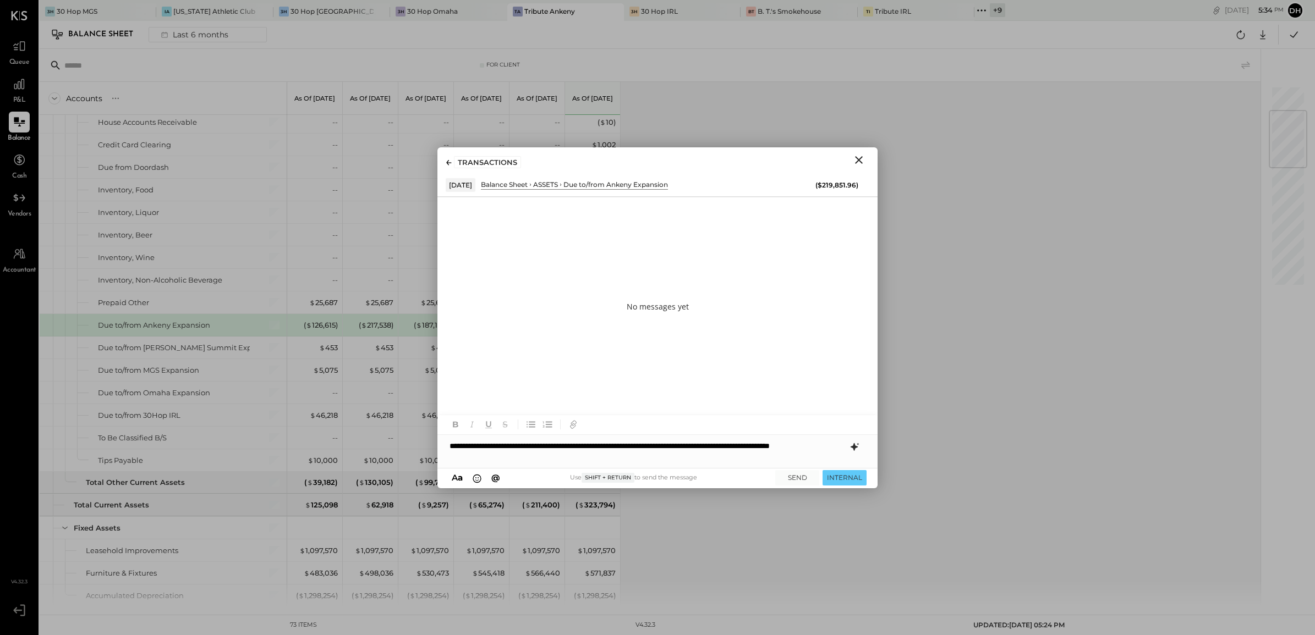
click at [624, 469] on div "A a @ Use Shift + Return to send the message SEND INTERNAL" at bounding box center [657, 479] width 440 height 20
click at [624, 462] on div "**********" at bounding box center [657, 451] width 440 height 33
click at [856, 446] on icon at bounding box center [854, 447] width 7 height 8
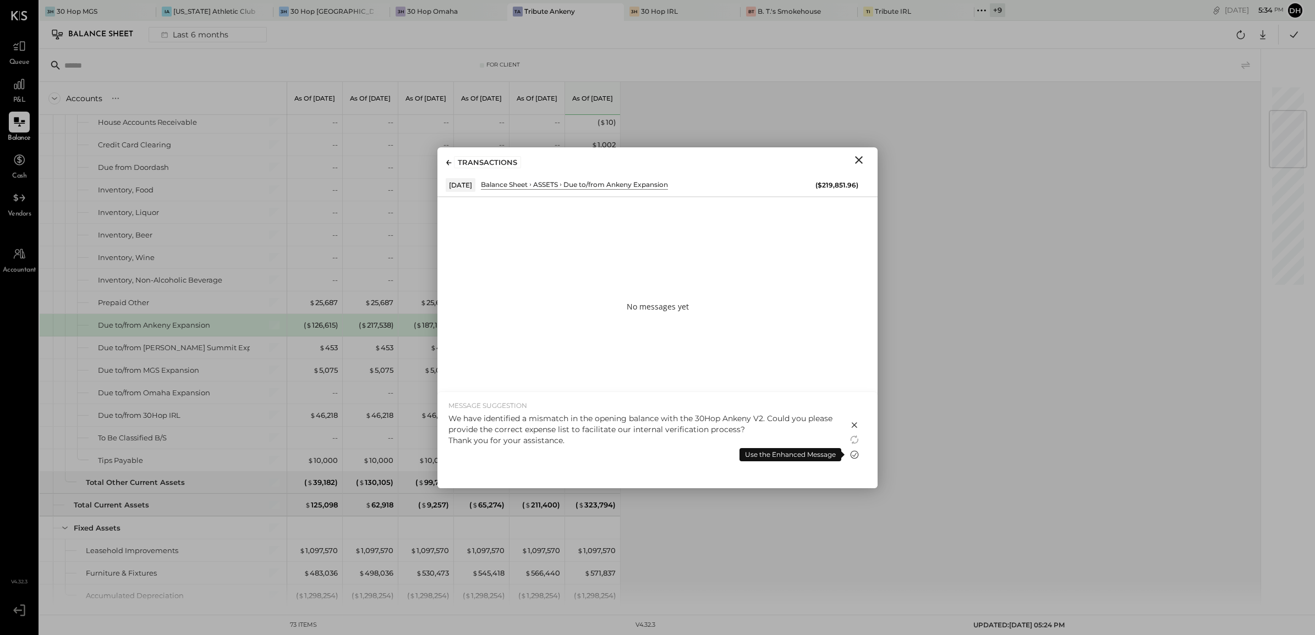
click at [854, 454] on icon at bounding box center [854, 454] width 13 height 13
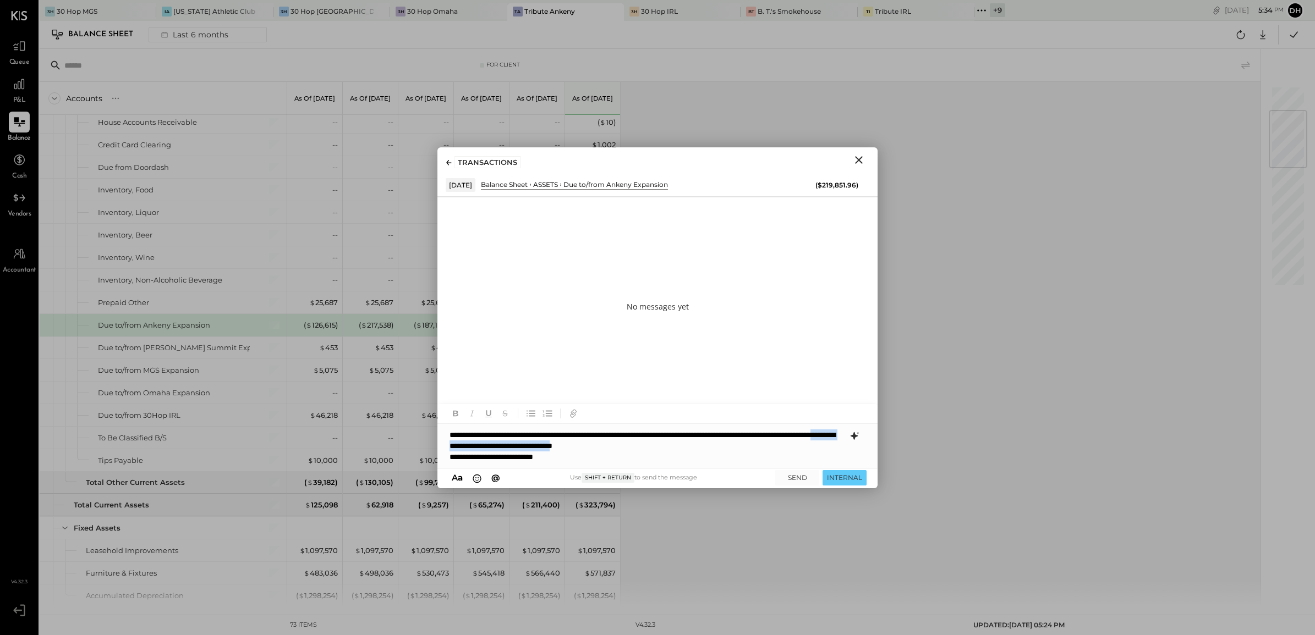
drag, startPoint x: 580, startPoint y: 445, endPoint x: 737, endPoint y: 446, distance: 156.8
click at [737, 446] on div "**********" at bounding box center [657, 446] width 440 height 44
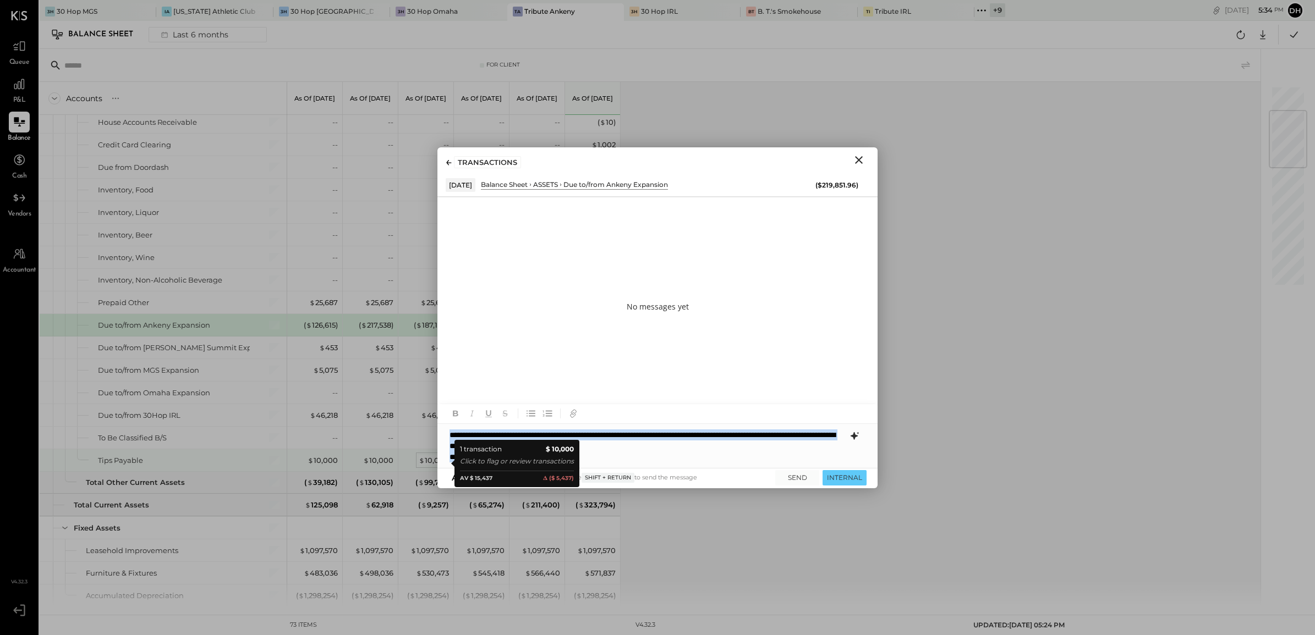
drag, startPoint x: 574, startPoint y: 462, endPoint x: 436, endPoint y: 464, distance: 137.6
click at [436, 464] on div "For Client Accounts S GL As of [DATE] As of [DATE] As of [DATE] As of [DATE] As…" at bounding box center [677, 329] width 1275 height 560
click at [770, 433] on div "**********" at bounding box center [657, 446] width 440 height 44
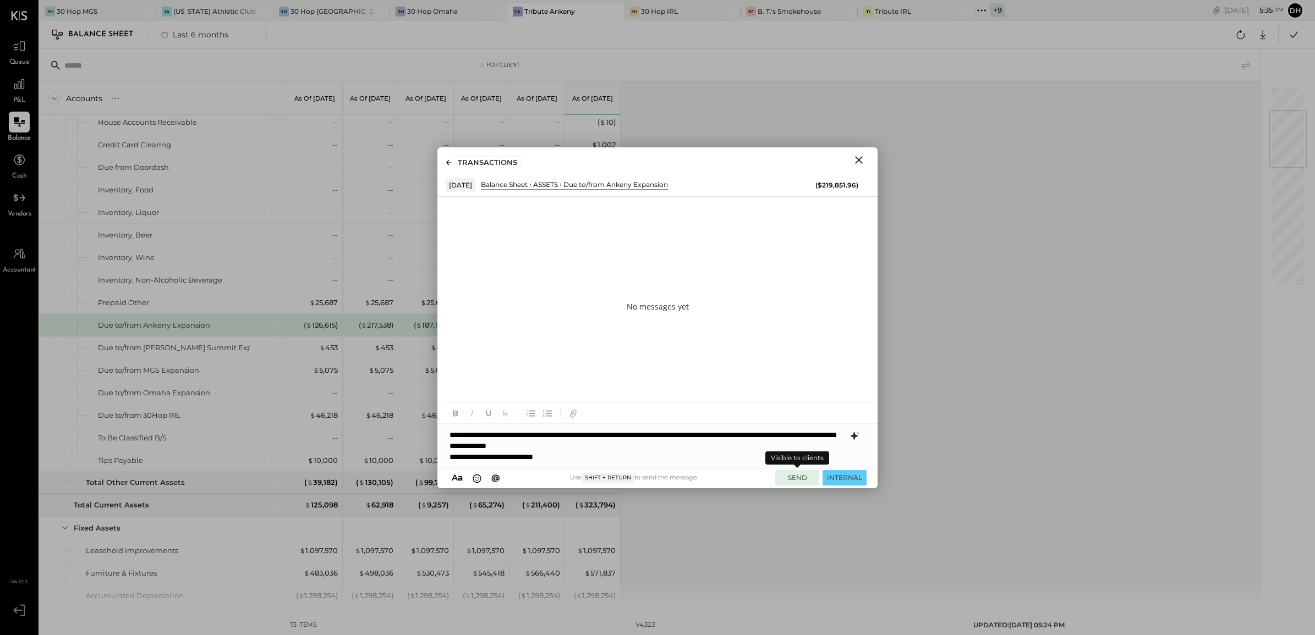
click at [797, 479] on button "SEND" at bounding box center [797, 477] width 44 height 15
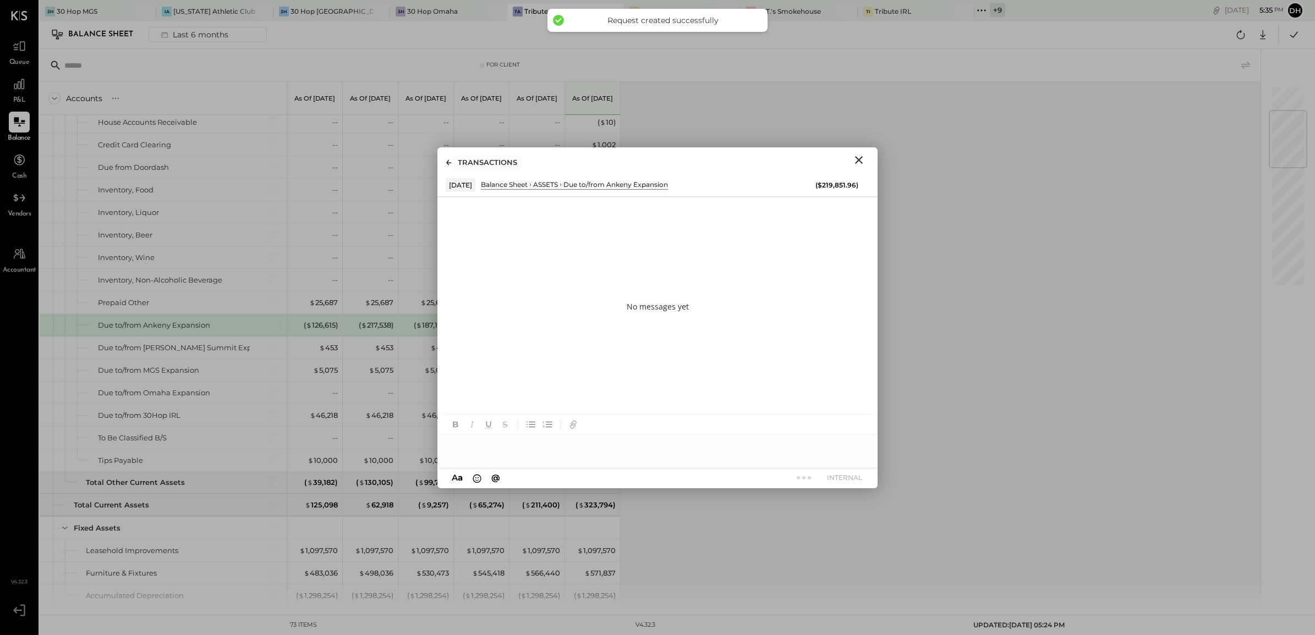
click at [860, 157] on icon "Close" at bounding box center [858, 159] width 13 height 13
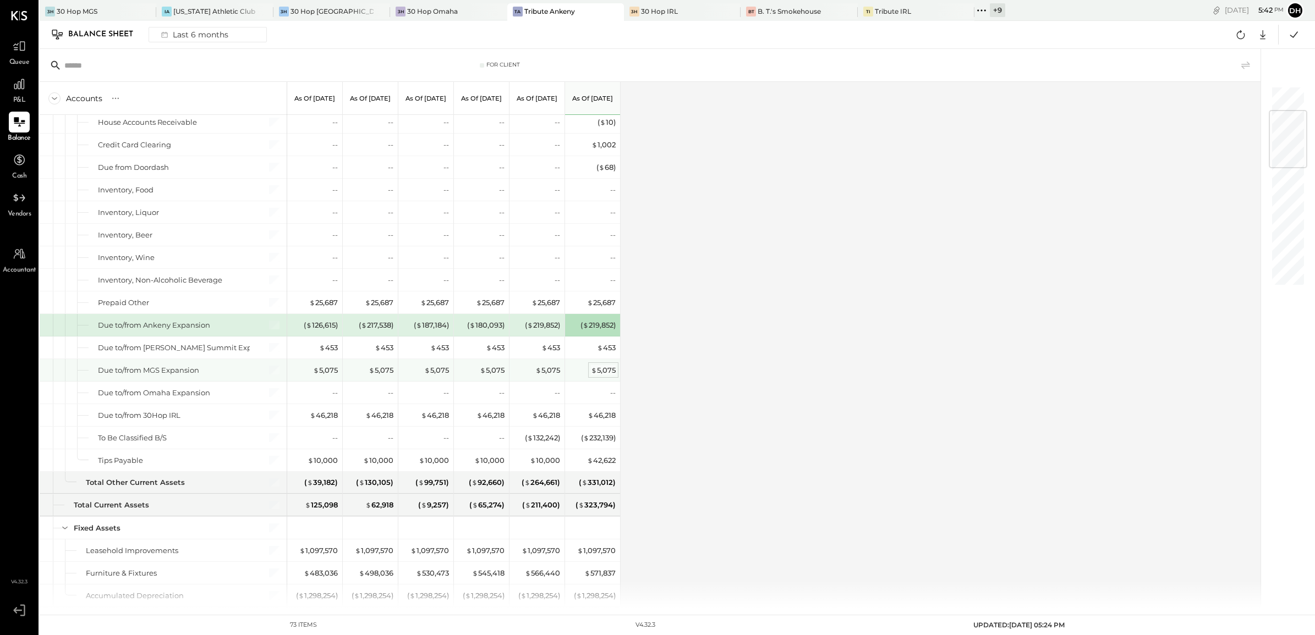
click at [611, 371] on div "$ 5,075" at bounding box center [603, 370] width 25 height 10
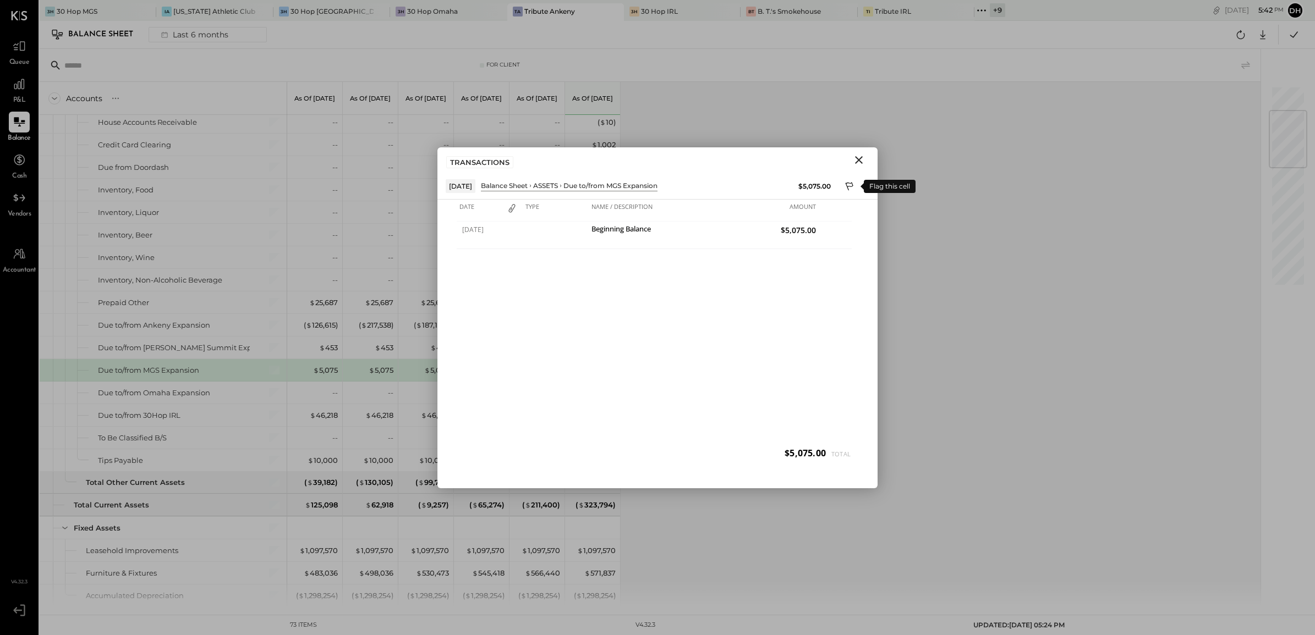
click at [848, 188] on icon at bounding box center [850, 187] width 10 height 13
click at [571, 447] on div at bounding box center [657, 446] width 440 height 22
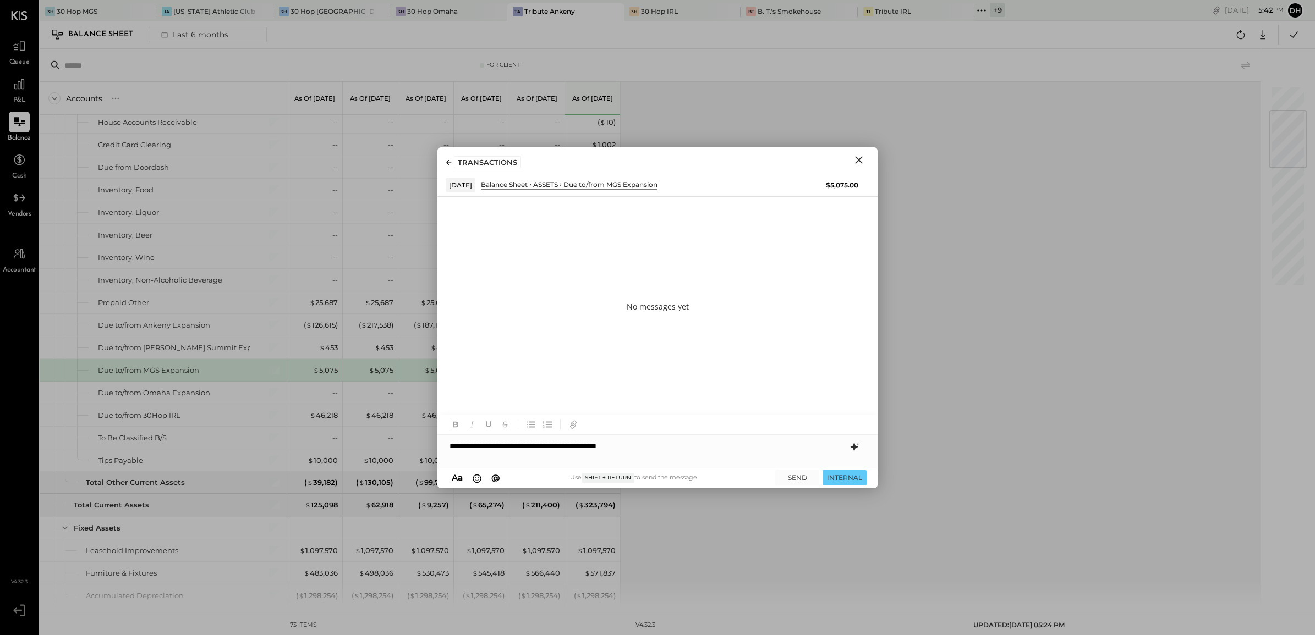
click at [853, 445] on icon at bounding box center [854, 447] width 7 height 8
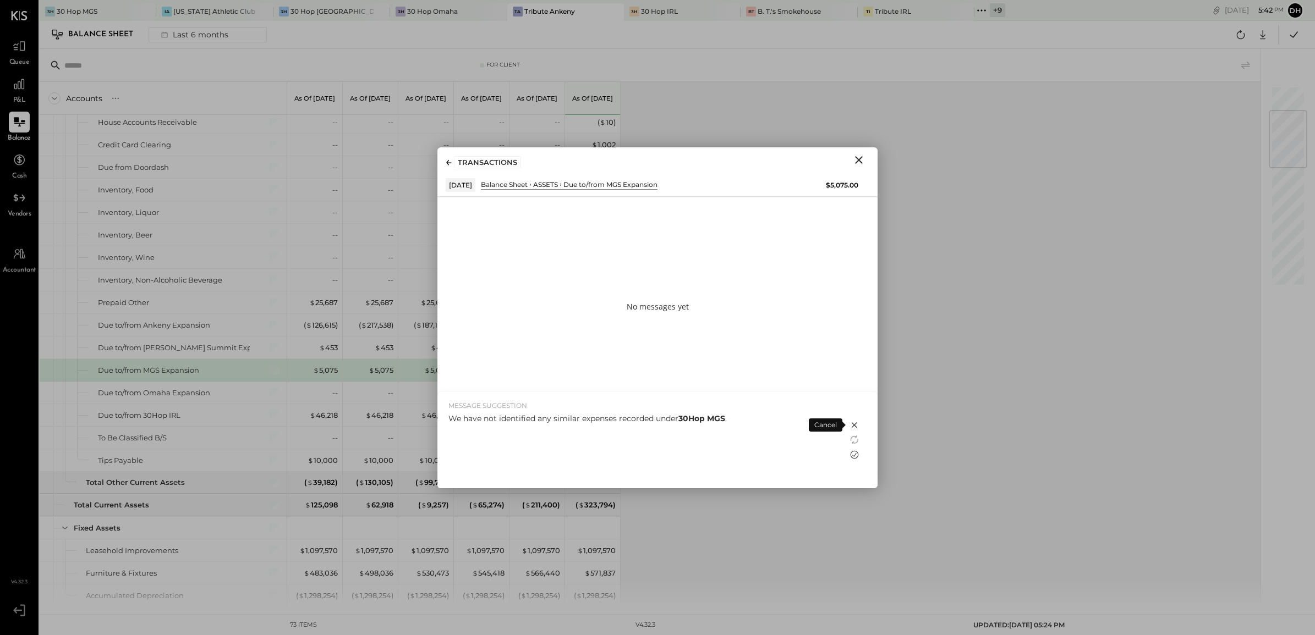
click at [853, 456] on icon at bounding box center [855, 455] width 8 height 8
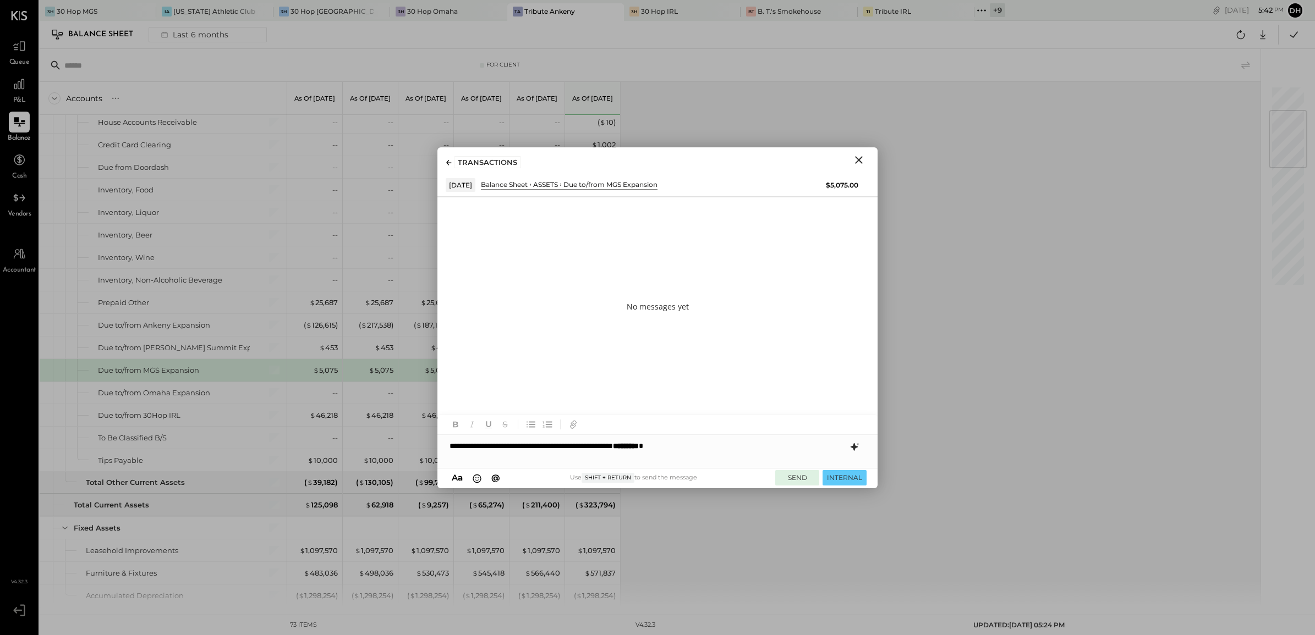
click at [798, 479] on button "SEND" at bounding box center [797, 477] width 44 height 15
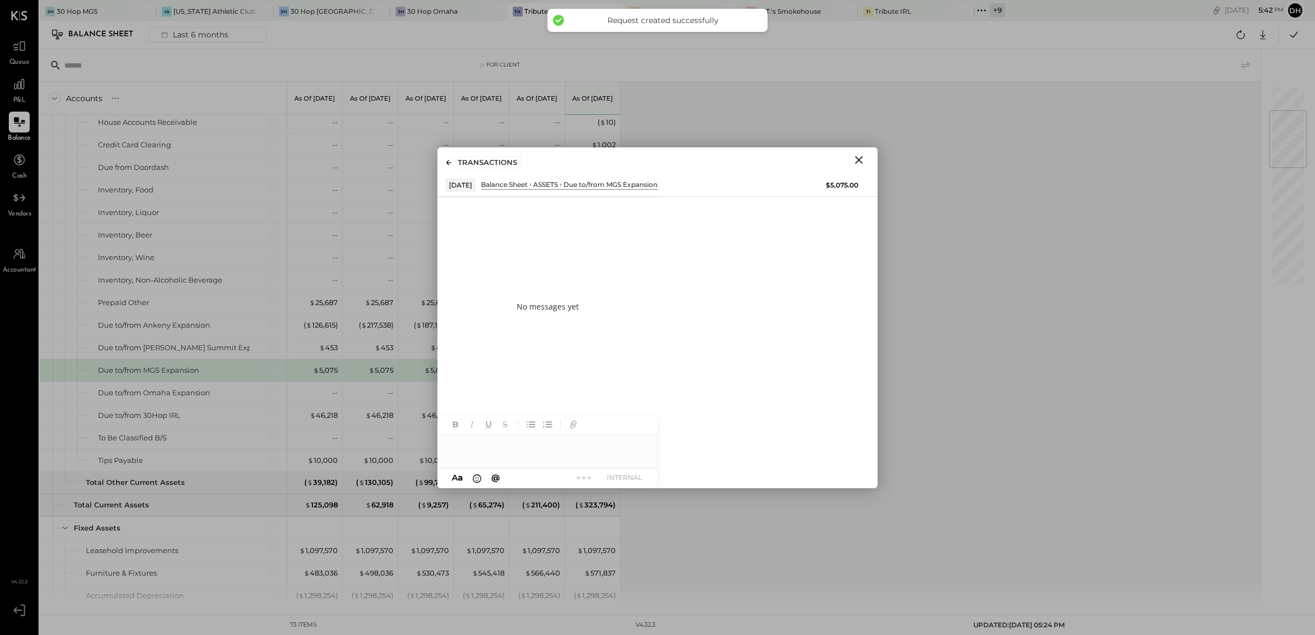
click at [858, 158] on icon "Close" at bounding box center [859, 160] width 8 height 8
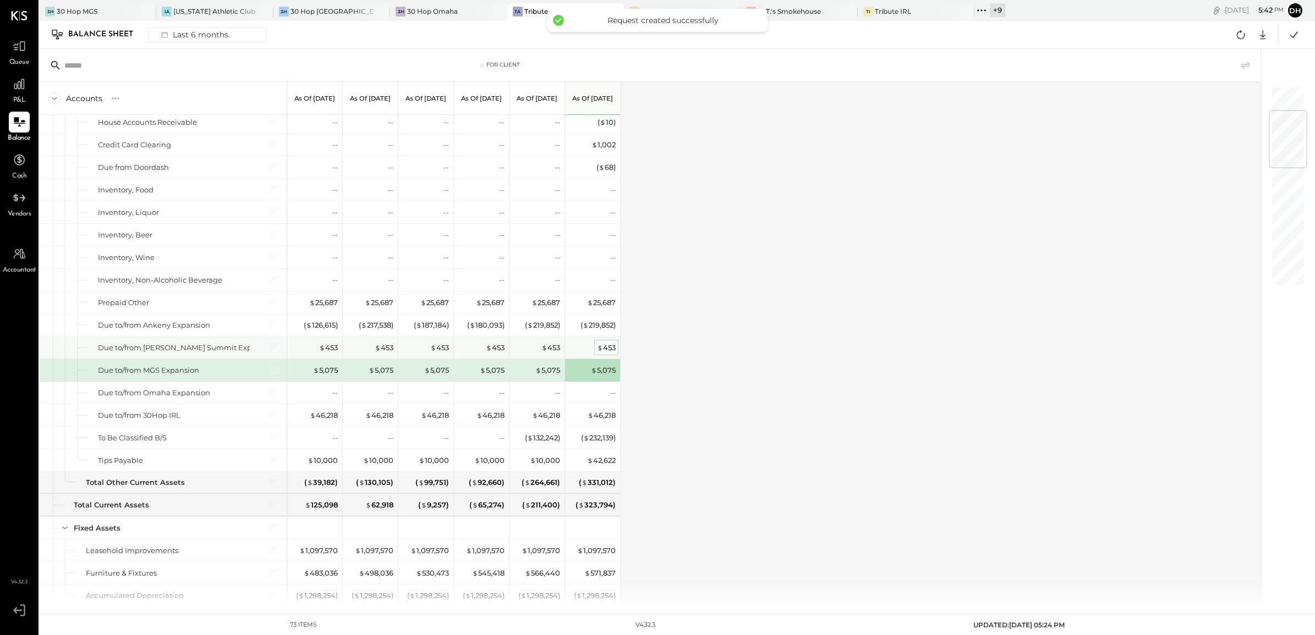
click at [602, 350] on span "$" at bounding box center [600, 347] width 6 height 9
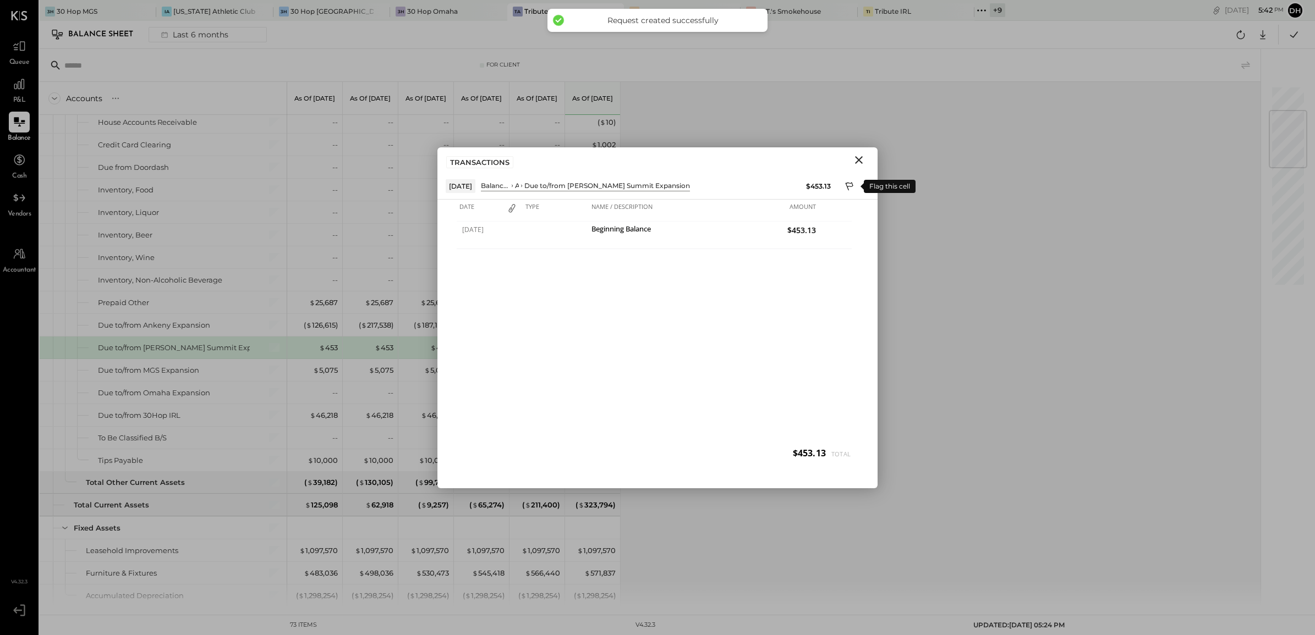
click at [853, 184] on icon at bounding box center [850, 187] width 10 height 13
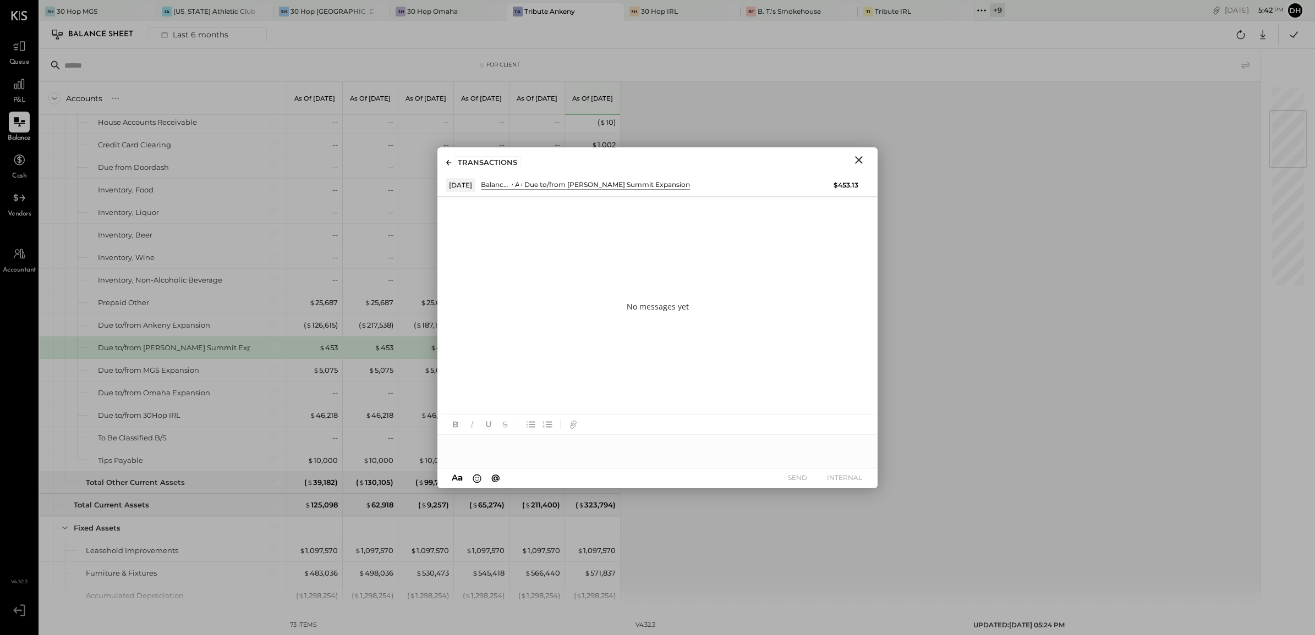
click at [558, 447] on div at bounding box center [657, 446] width 440 height 22
click at [858, 448] on icon at bounding box center [854, 447] width 13 height 13
click at [854, 453] on icon at bounding box center [854, 454] width 13 height 13
click at [771, 443] on div "**********" at bounding box center [657, 446] width 440 height 22
click at [803, 476] on button "SEND" at bounding box center [797, 477] width 44 height 15
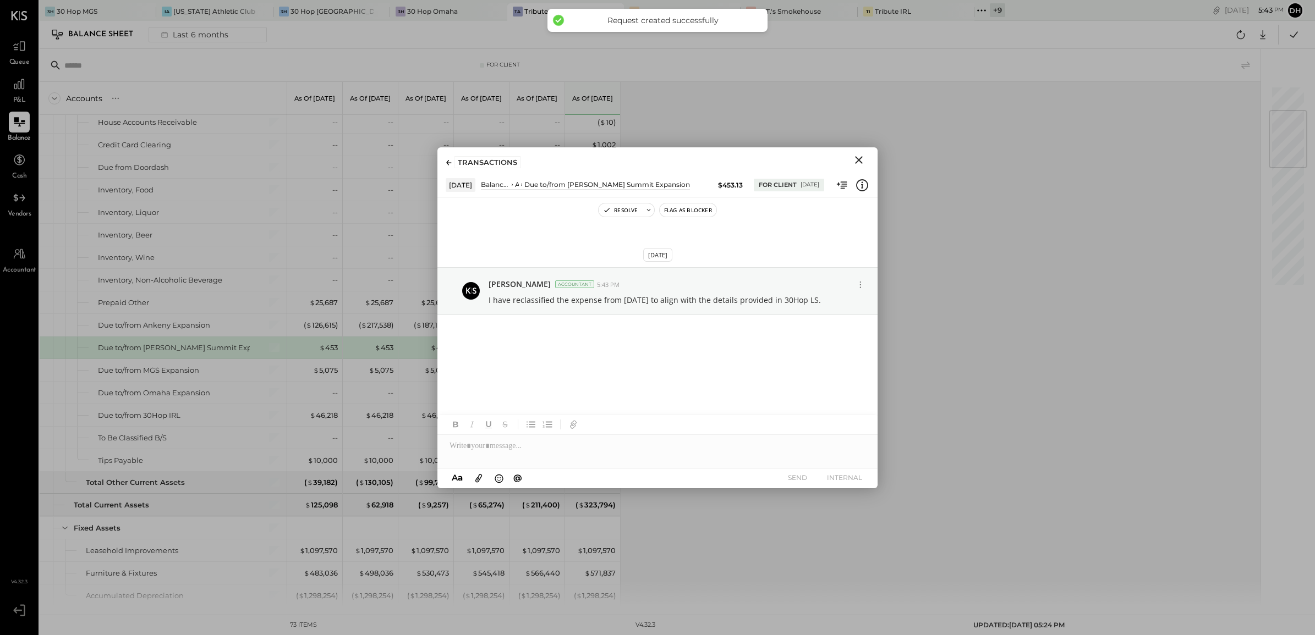
click at [856, 160] on icon "Close" at bounding box center [858, 159] width 13 height 13
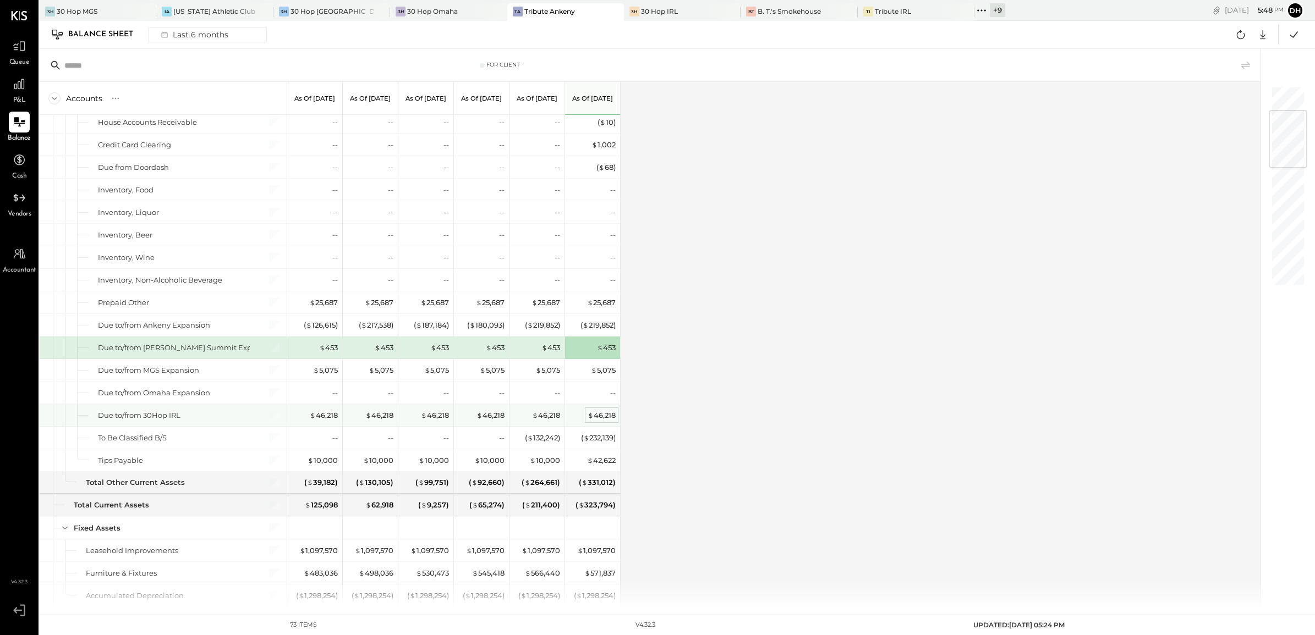
click at [613, 416] on div "$ 46,218" at bounding box center [602, 415] width 28 height 10
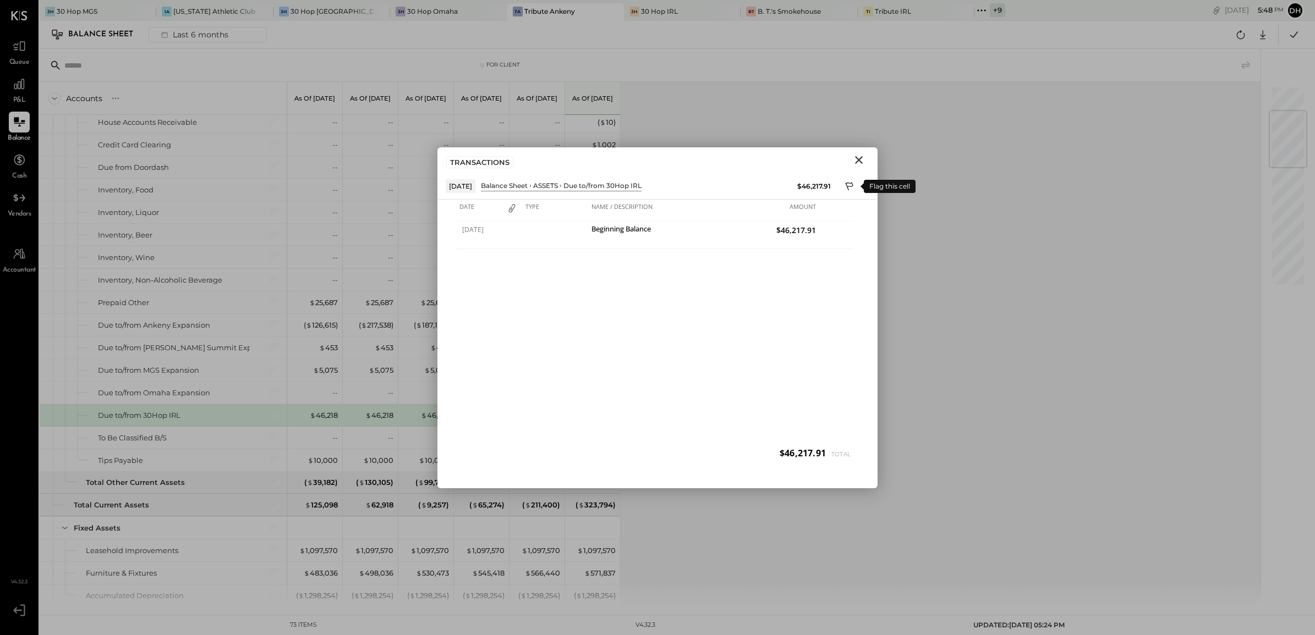
click at [848, 183] on icon at bounding box center [850, 187] width 10 height 13
click at [582, 447] on div at bounding box center [657, 446] width 440 height 22
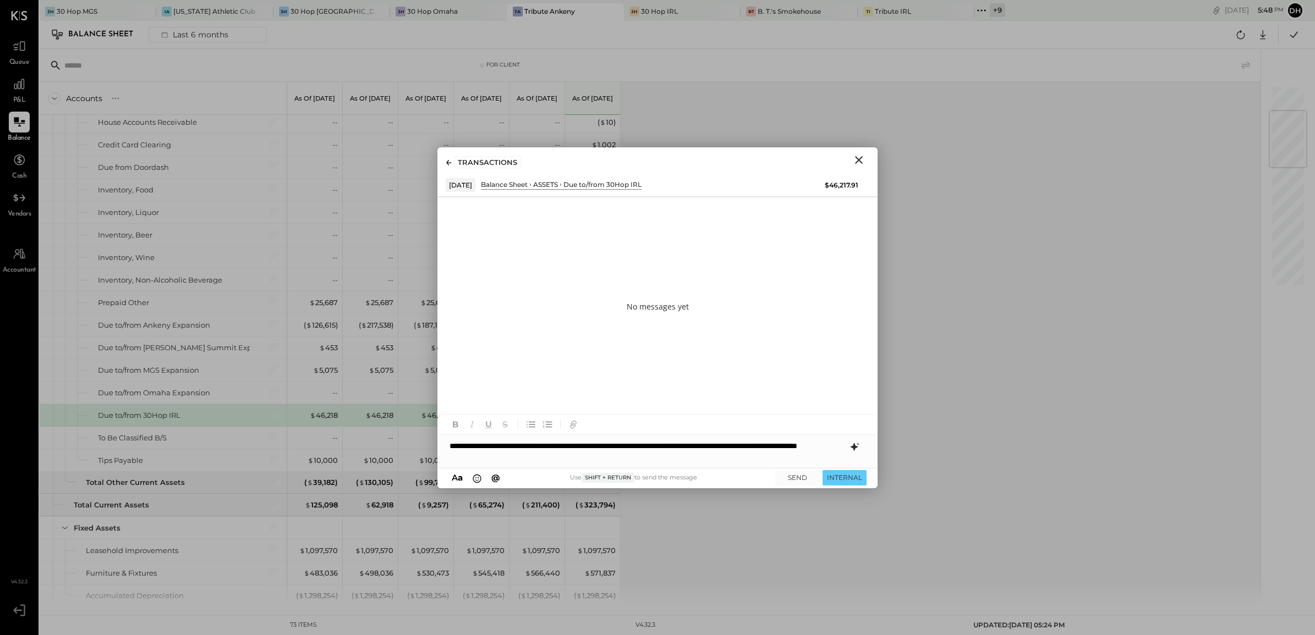
click at [856, 453] on icon at bounding box center [854, 447] width 13 height 13
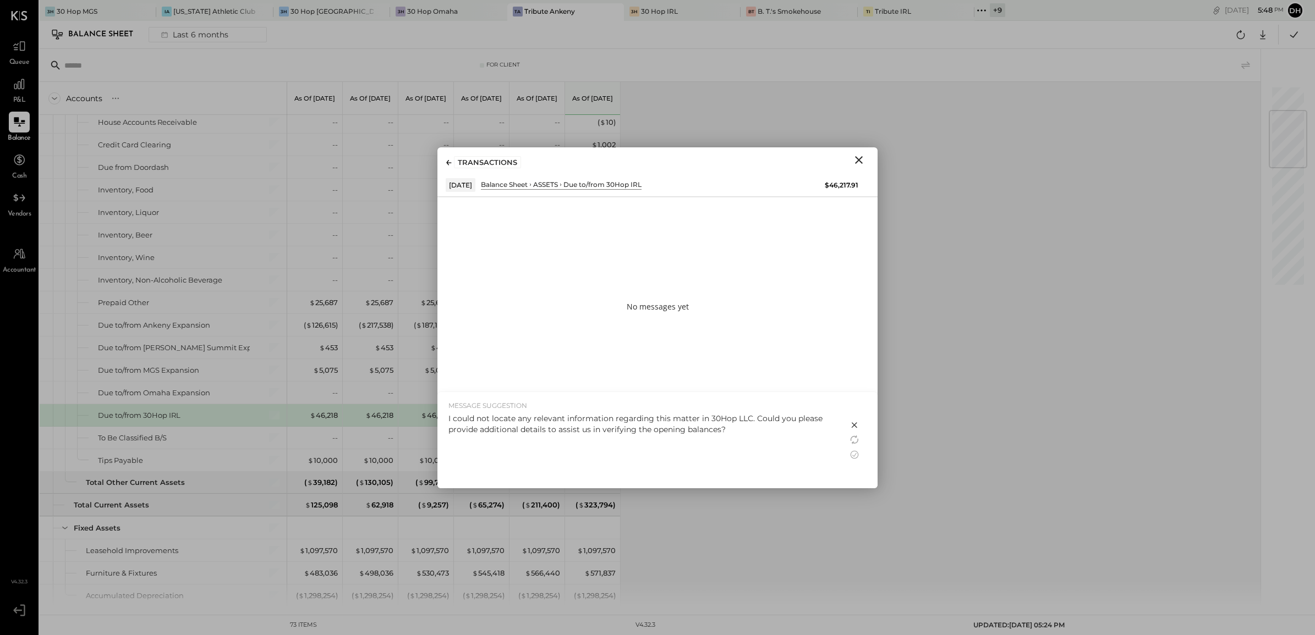
click at [762, 441] on div "I could not locate any relevant information regarding this matter in 30Hop LLC.…" at bounding box center [642, 448] width 388 height 70
click at [854, 453] on icon at bounding box center [854, 454] width 13 height 13
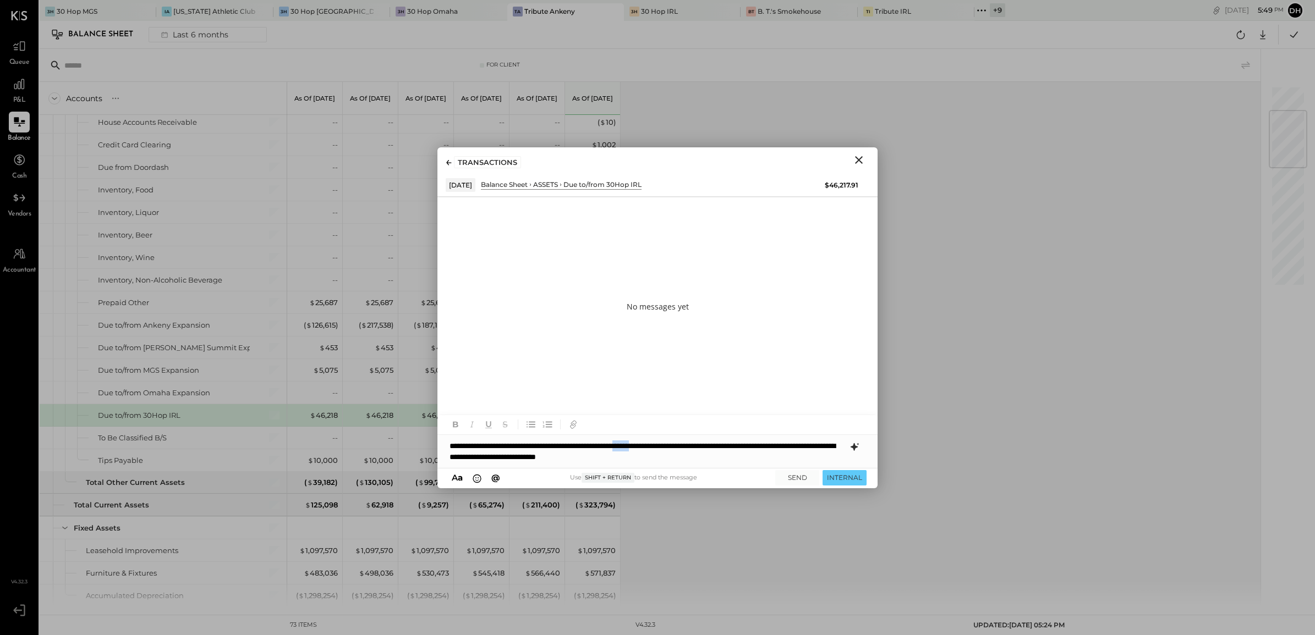
drag, startPoint x: 697, startPoint y: 445, endPoint x: 672, endPoint y: 445, distance: 24.8
click at [672, 445] on div "**********" at bounding box center [657, 451] width 440 height 33
drag, startPoint x: 585, startPoint y: 456, endPoint x: 615, endPoint y: 453, distance: 30.4
click at [615, 453] on div "**********" at bounding box center [657, 451] width 440 height 33
drag, startPoint x: 793, startPoint y: 473, endPoint x: 769, endPoint y: 494, distance: 31.6
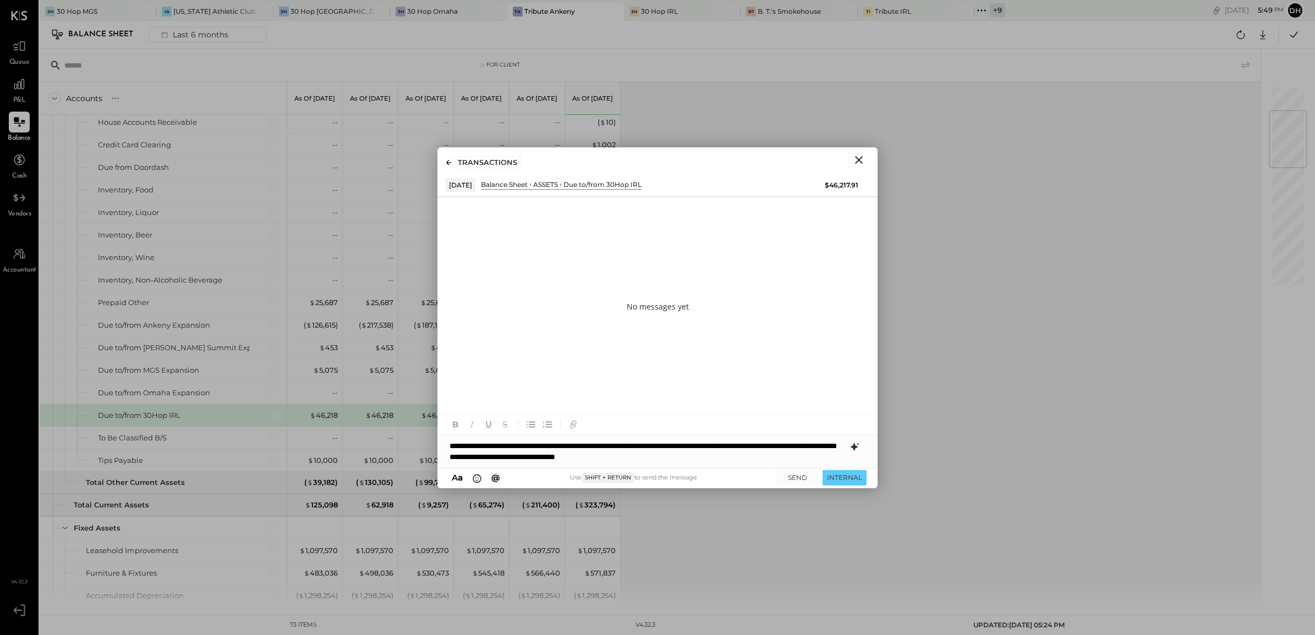
click at [792, 473] on button "SEND" at bounding box center [797, 477] width 44 height 15
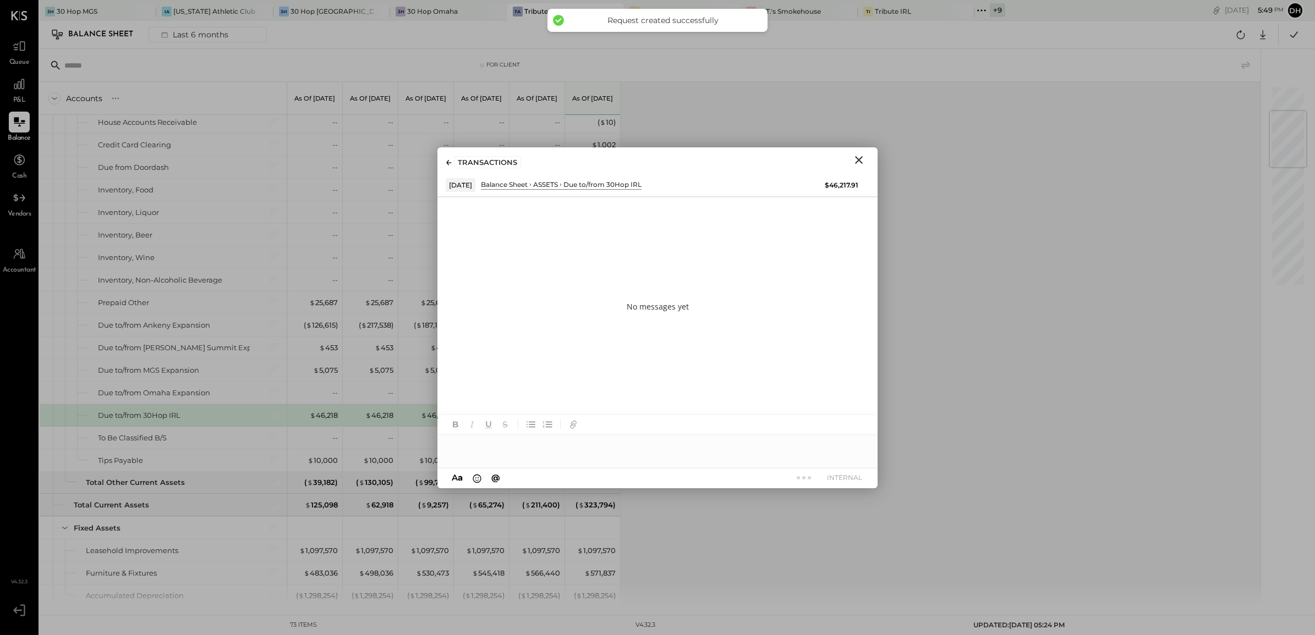
click at [863, 155] on icon "Close" at bounding box center [858, 159] width 13 height 13
